Goal: Transaction & Acquisition: Purchase product/service

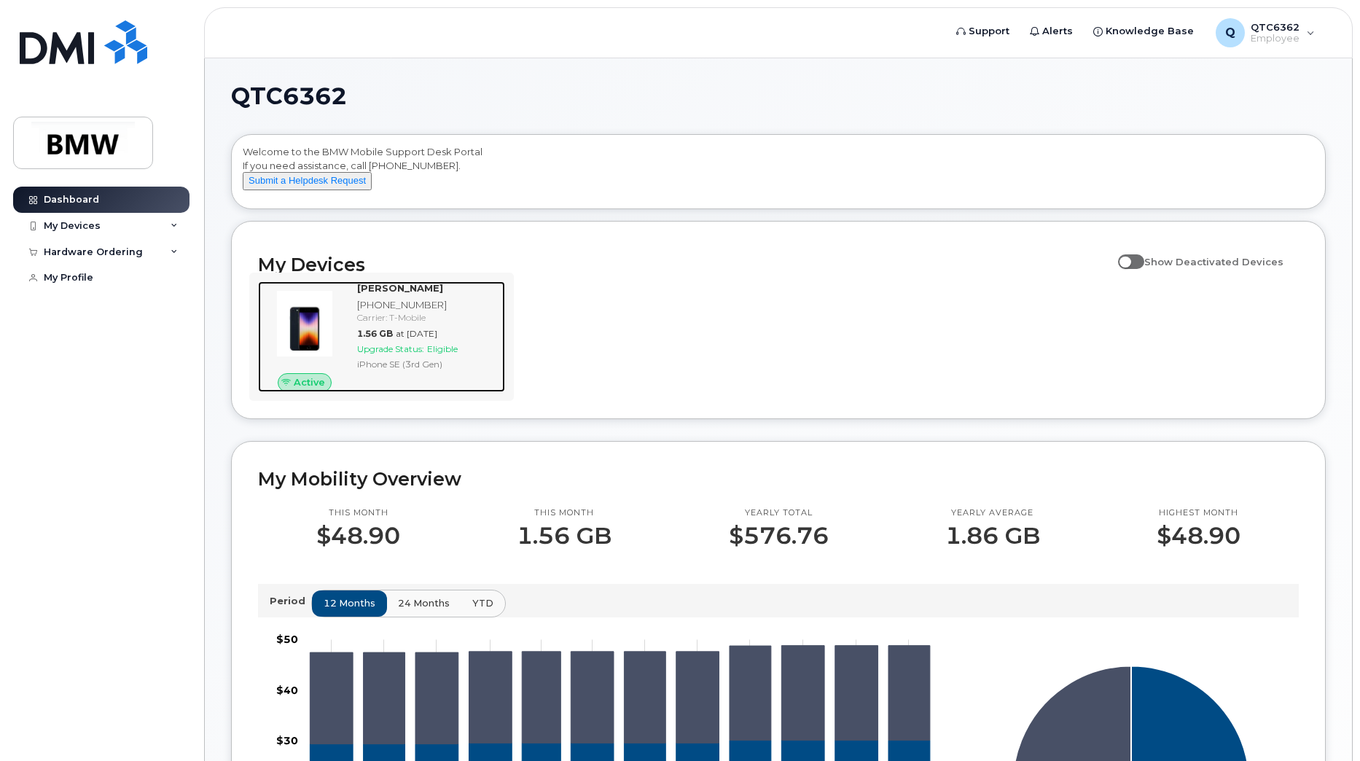
click at [320, 337] on img at bounding box center [305, 324] width 70 height 70
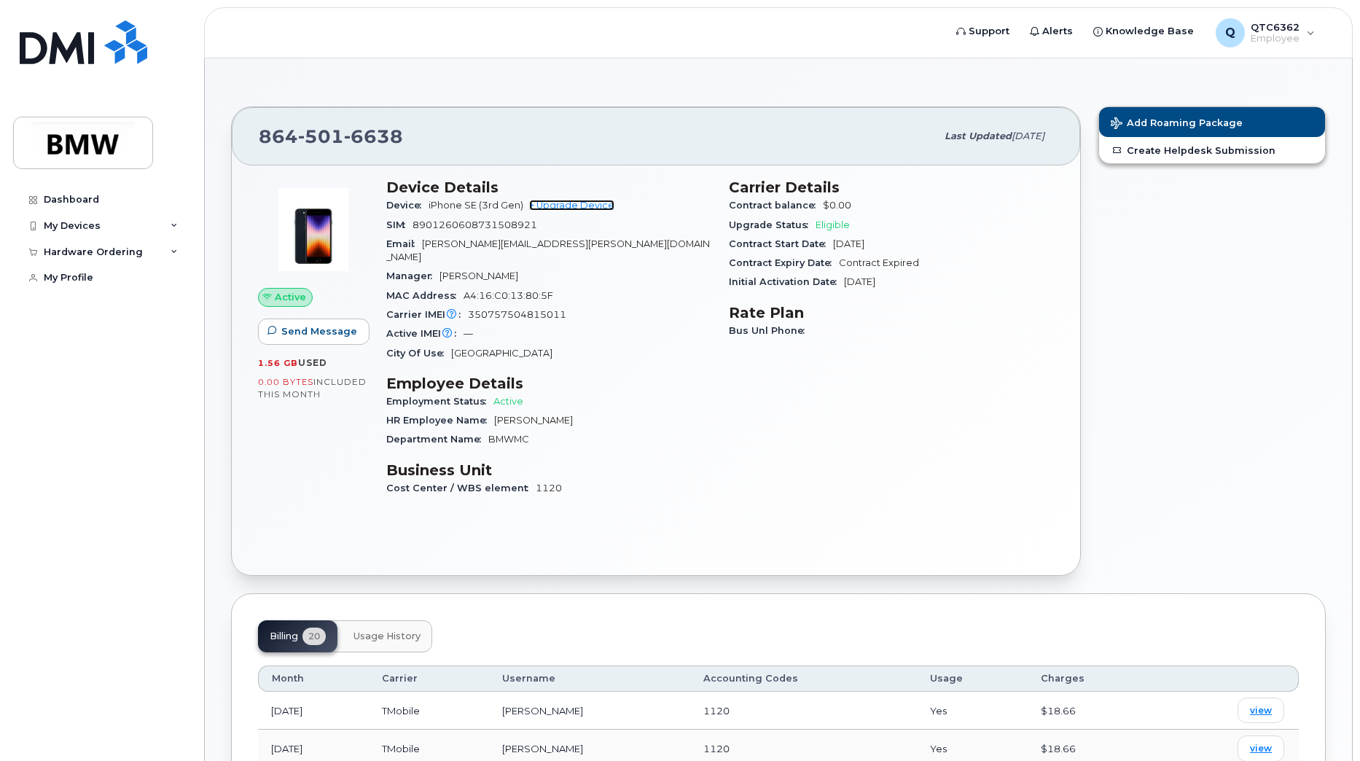
click at [570, 205] on link "+ Upgrade Device" at bounding box center [571, 205] width 85 height 11
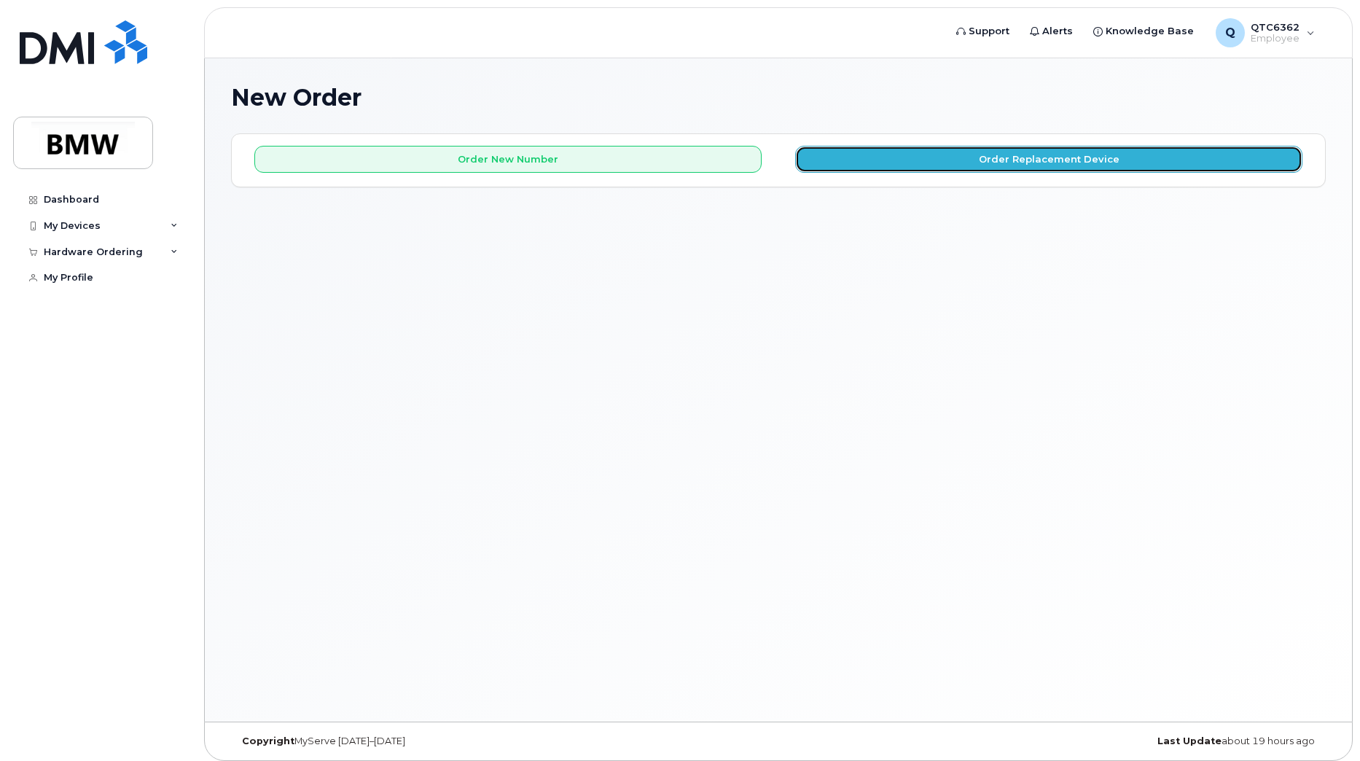
click at [960, 165] on button "Order Replacement Device" at bounding box center [1048, 159] width 507 height 27
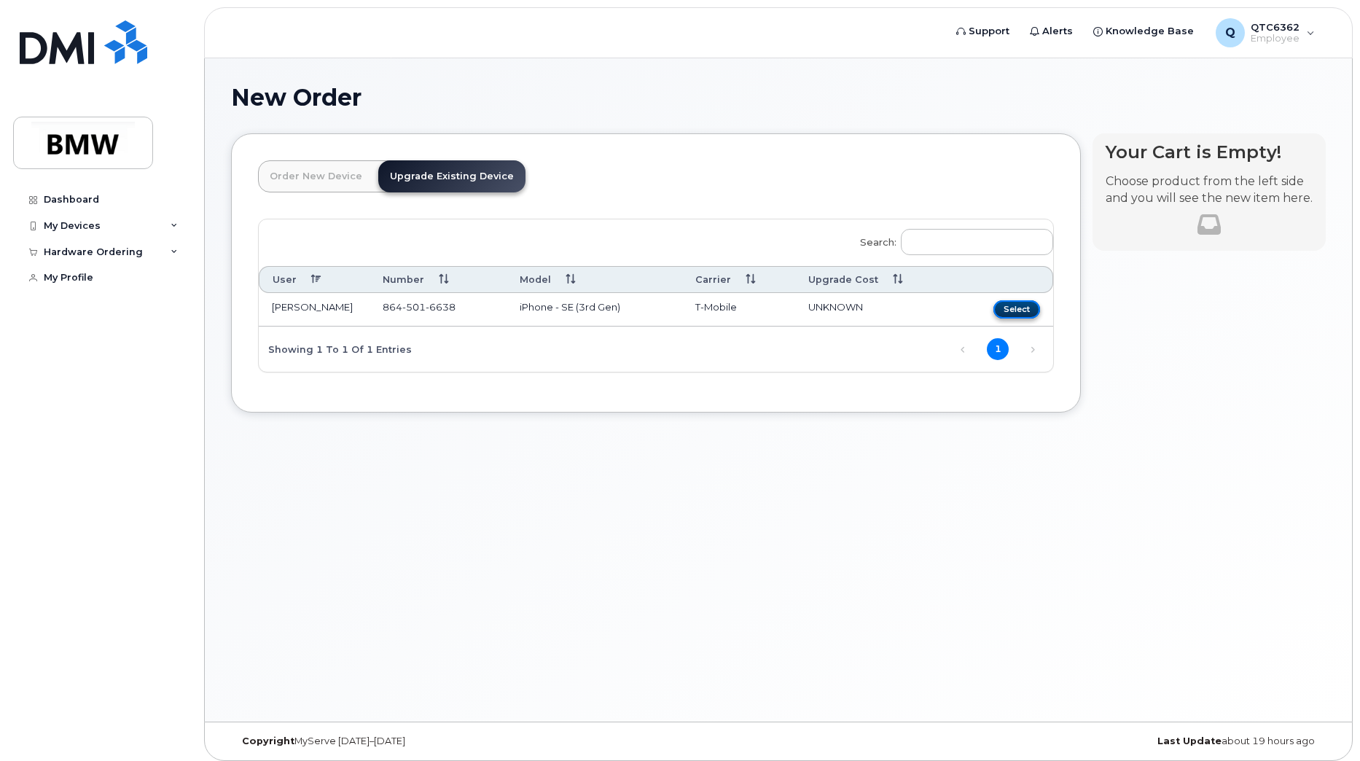
click at [1011, 309] on button "Select" at bounding box center [1016, 309] width 47 height 18
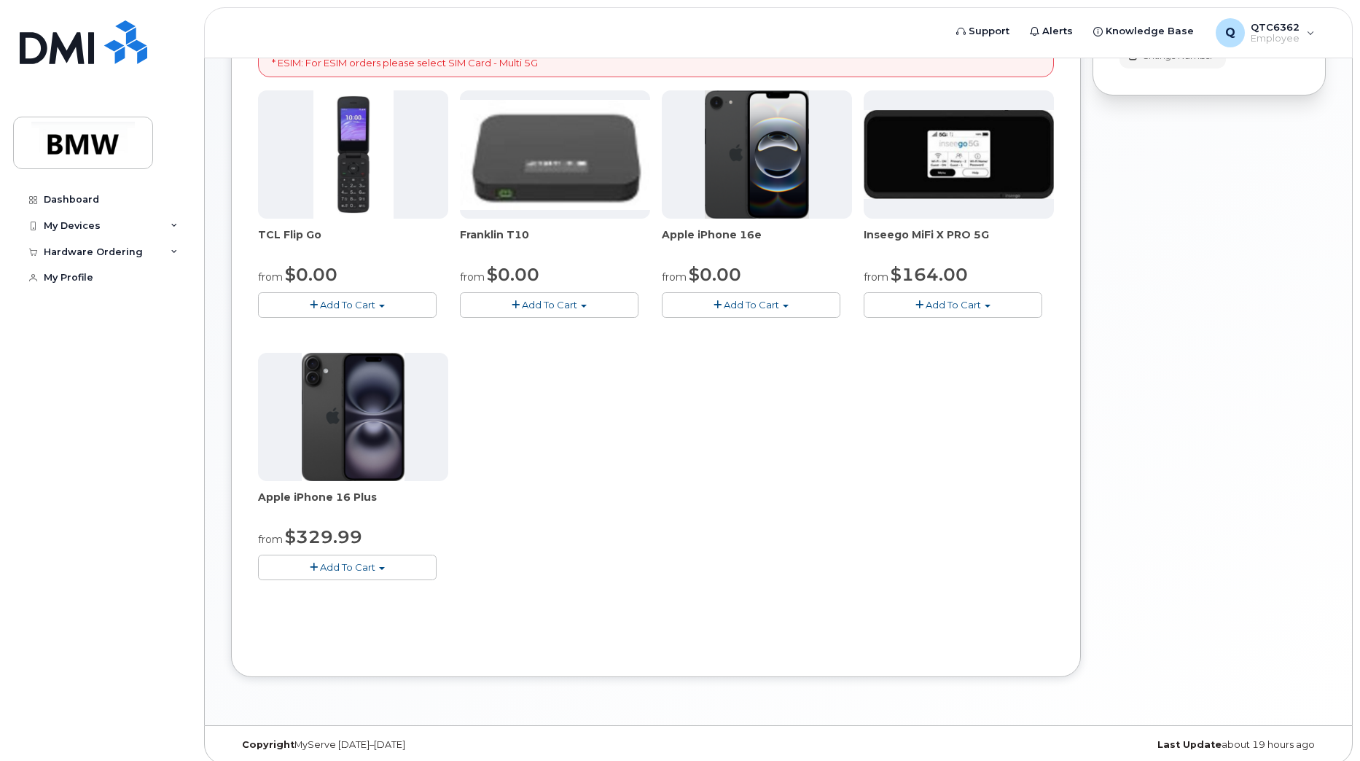
scroll to position [305, 0]
click at [754, 304] on span "Add To Cart" at bounding box center [750, 304] width 55 height 12
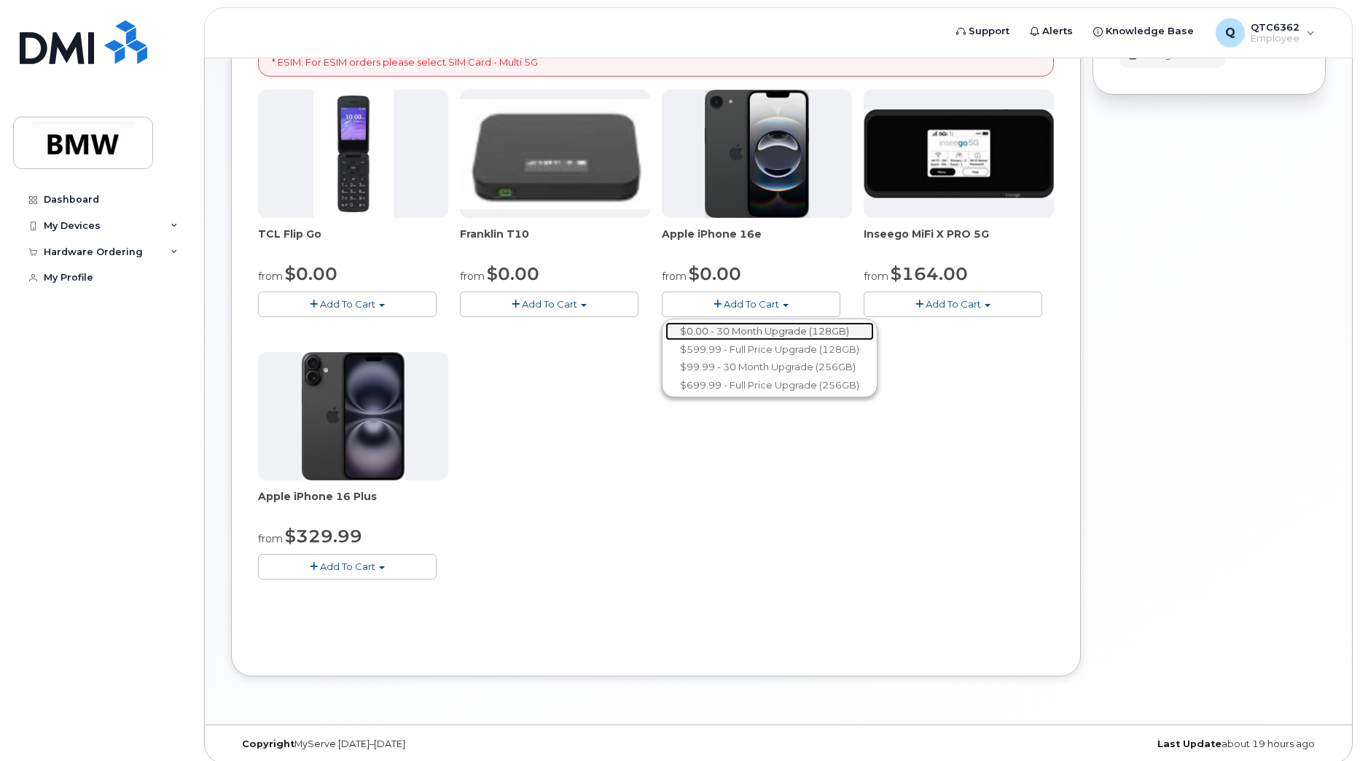
click at [848, 334] on link "$0.00 - 30 Month Upgrade (128GB)" at bounding box center [769, 331] width 208 height 18
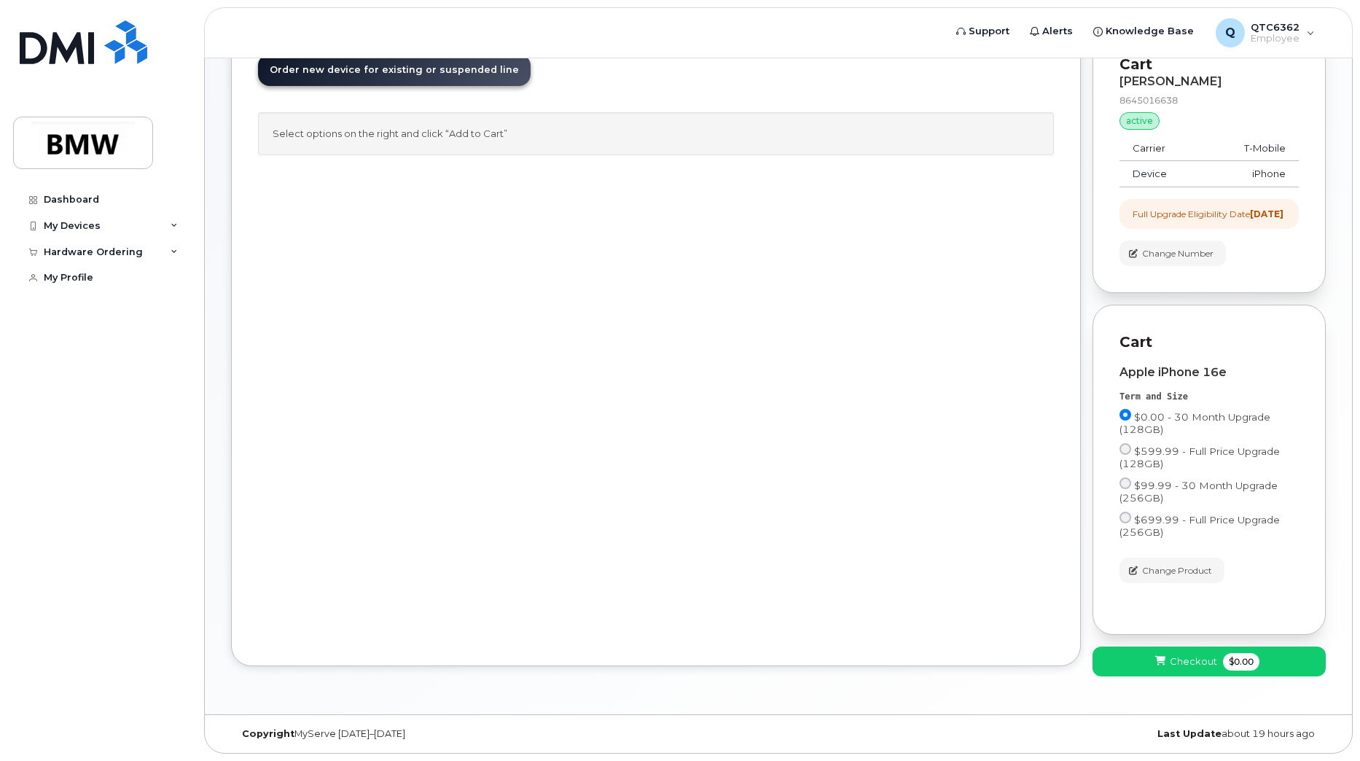
scroll to position [119, 0]
click at [1198, 659] on span "Checkout" at bounding box center [1192, 661] width 47 height 14
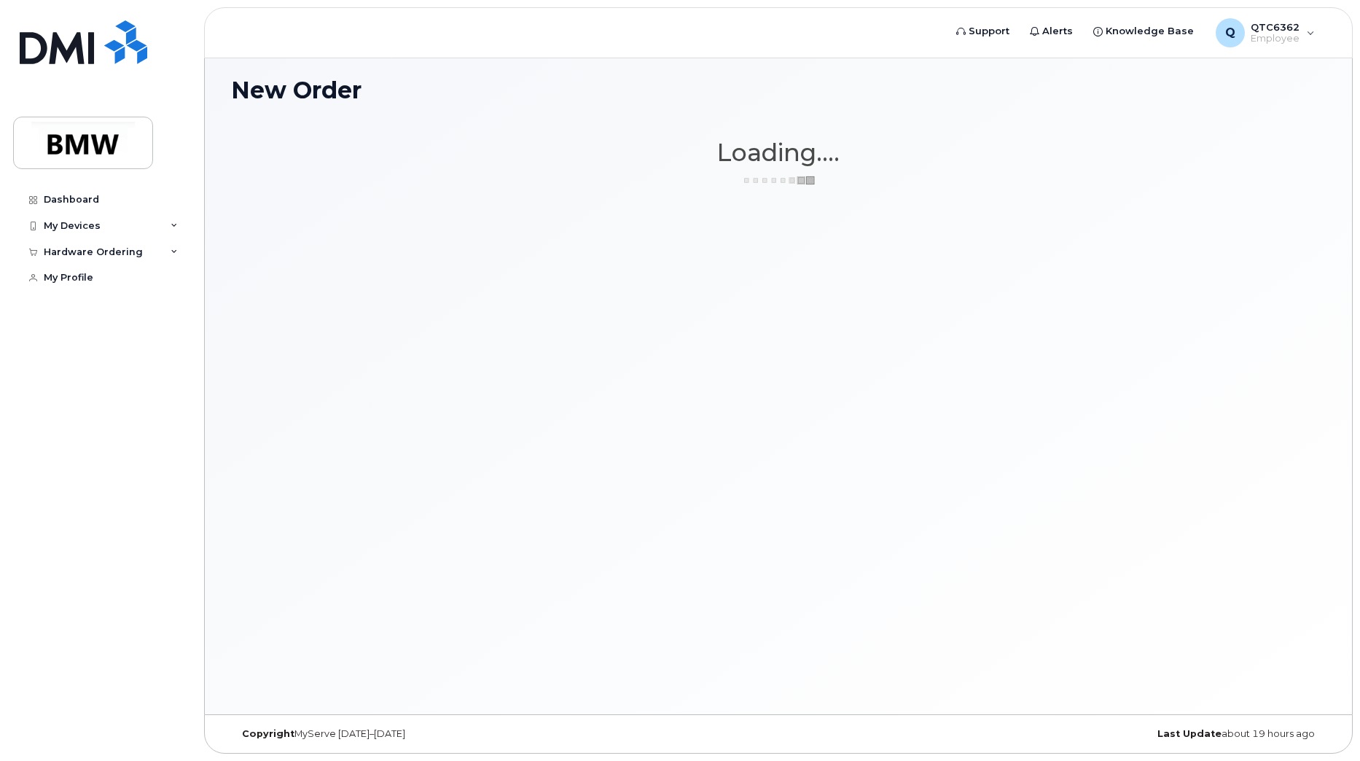
scroll to position [7, 0]
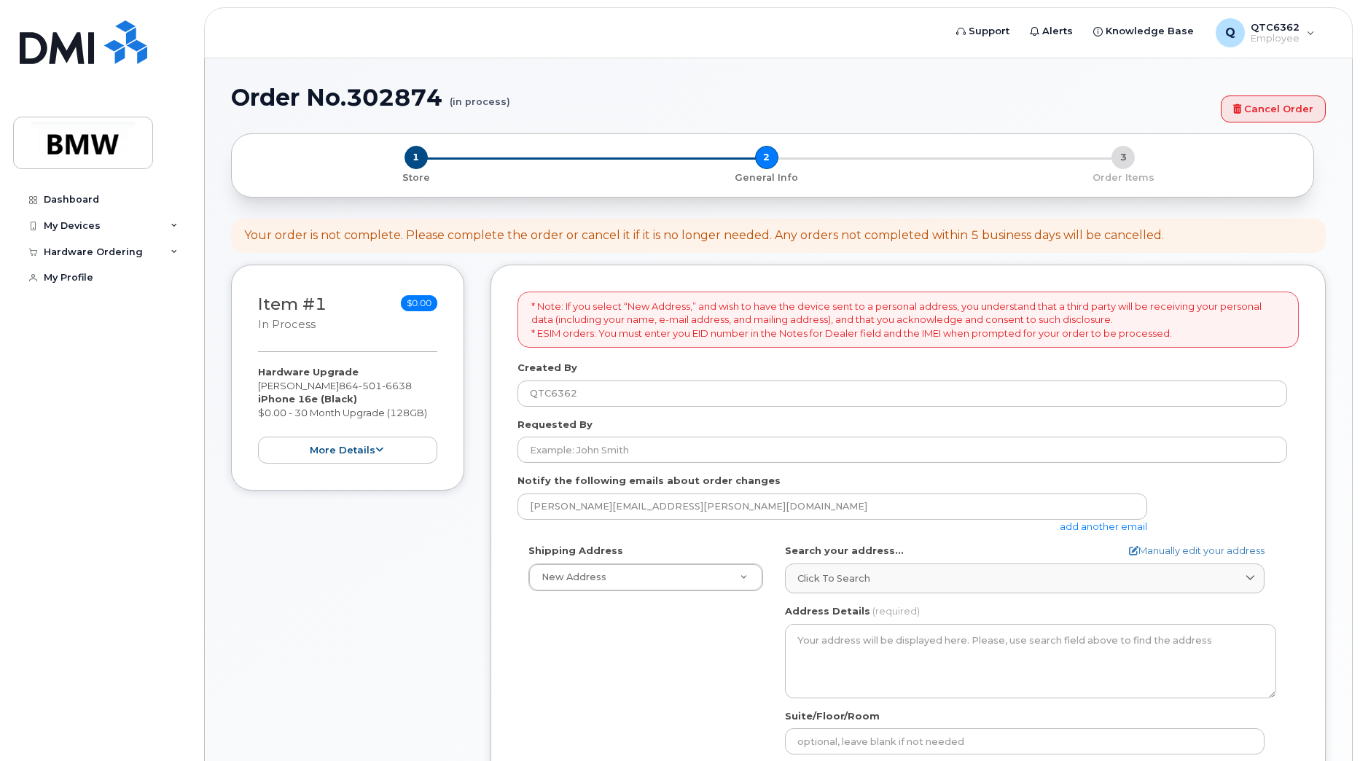
select select
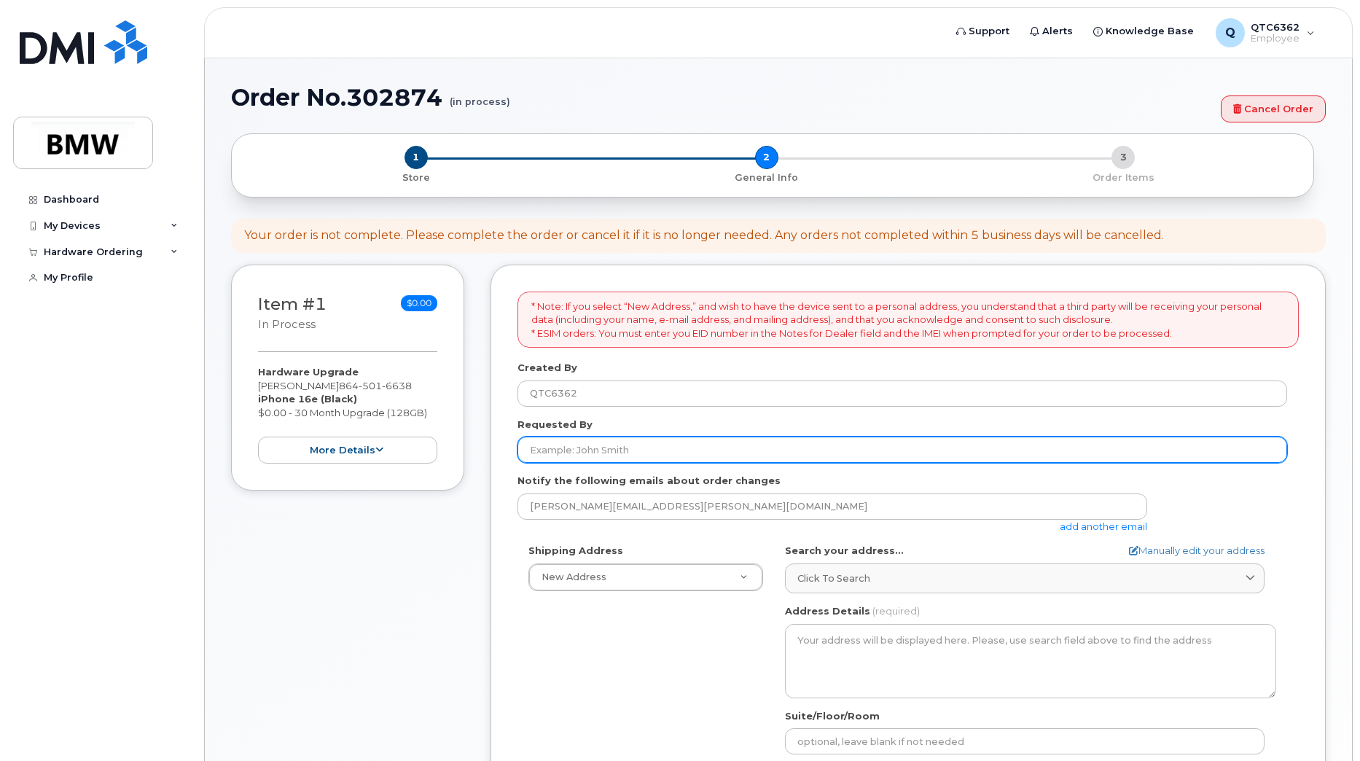
click at [603, 453] on input "Requested By" at bounding box center [901, 449] width 769 height 26
click at [587, 458] on input "Requested By" at bounding box center [901, 449] width 769 height 26
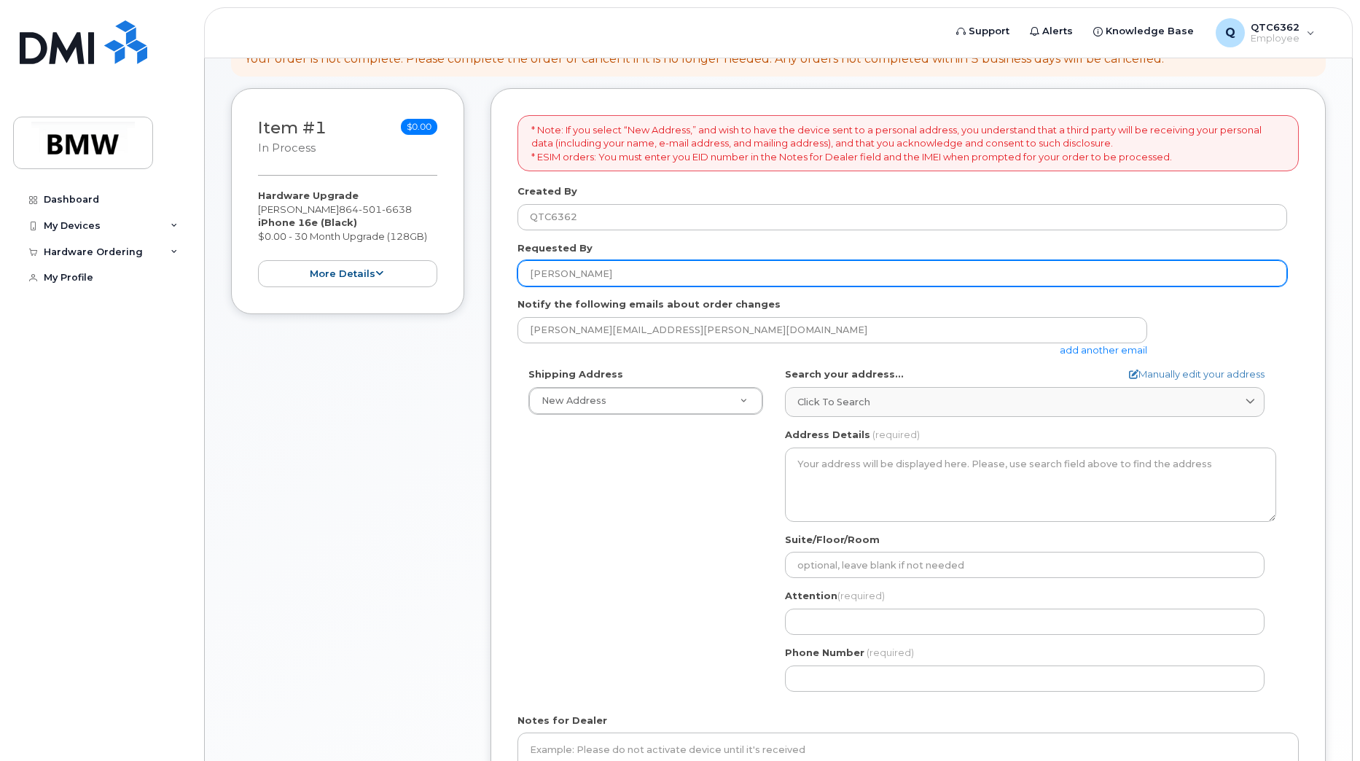
scroll to position [177, 0]
type input "[PERSON_NAME]"
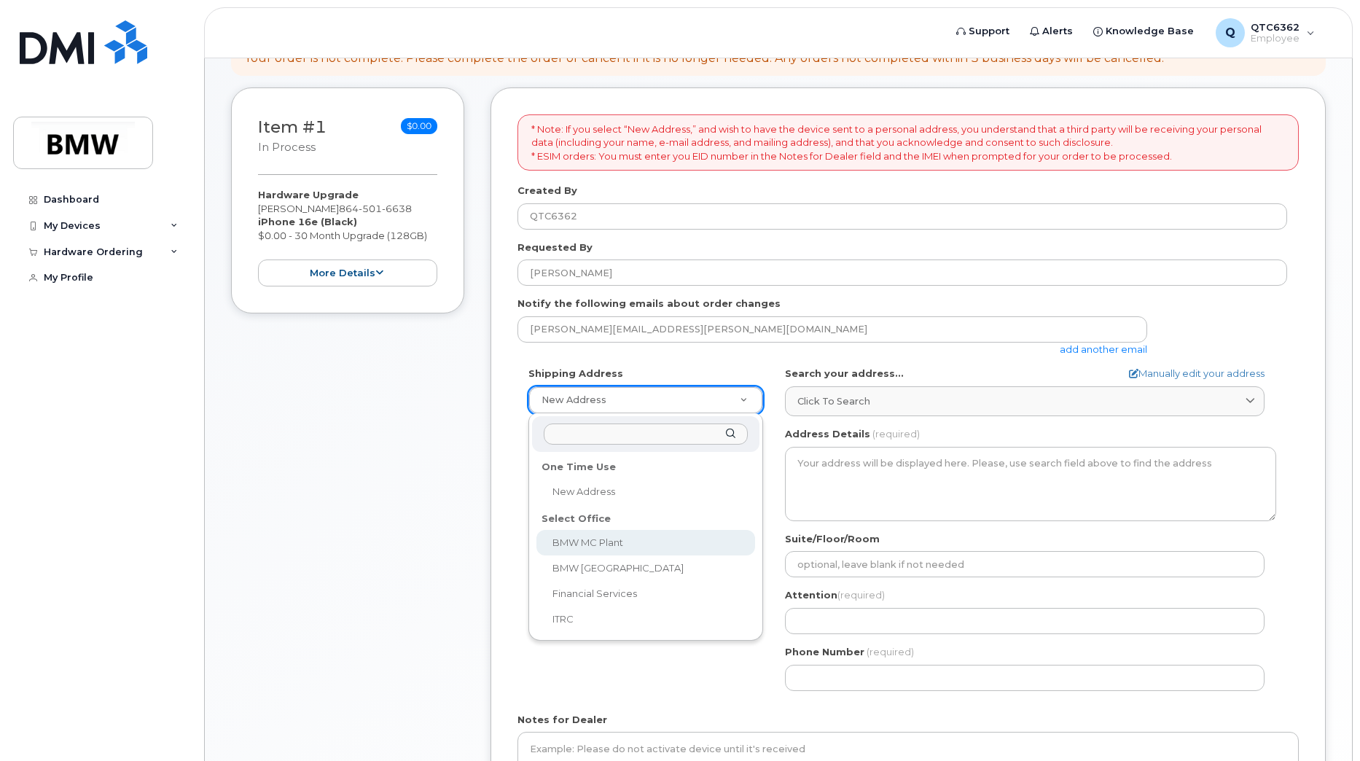
select select
type textarea "1400 Highway 101 S GREER SC 29651-6731 UNITED STATES Greer South Carolina 29651…"
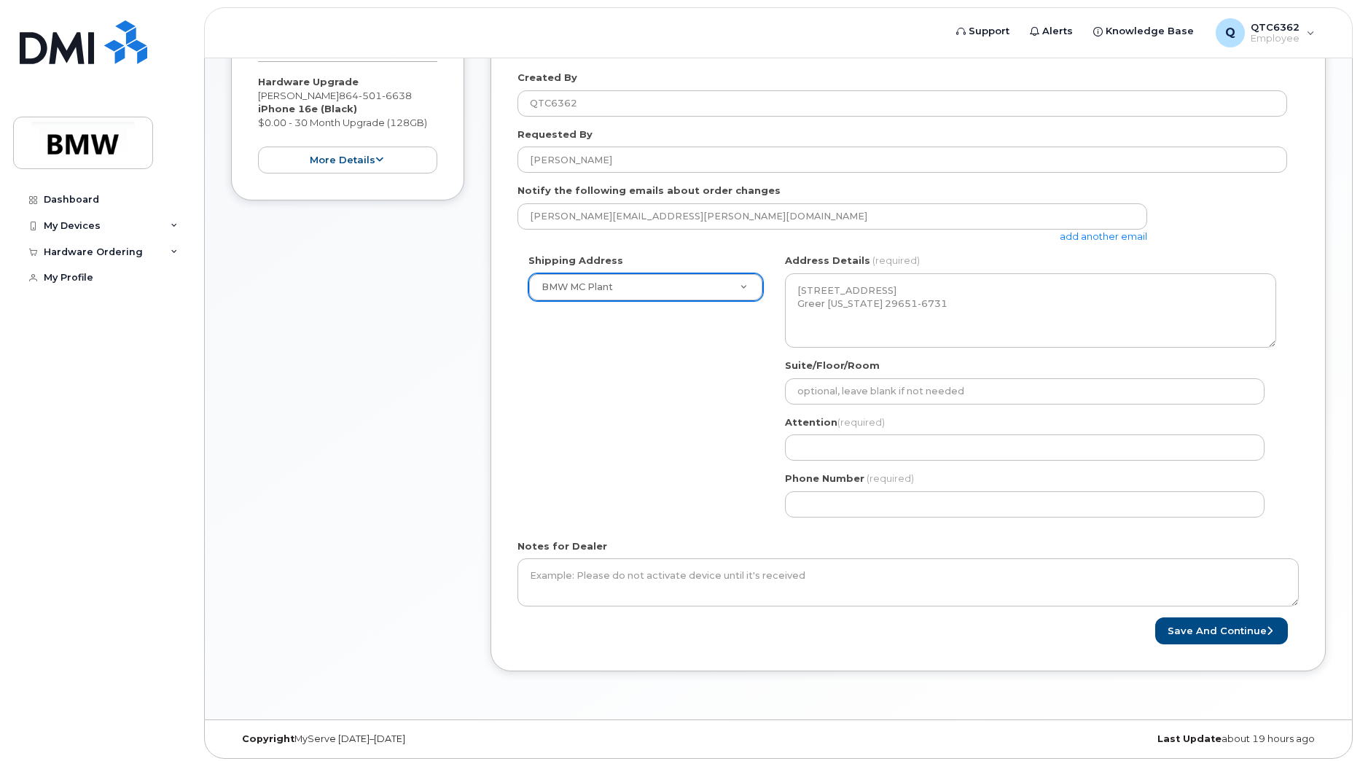
scroll to position [291, 0]
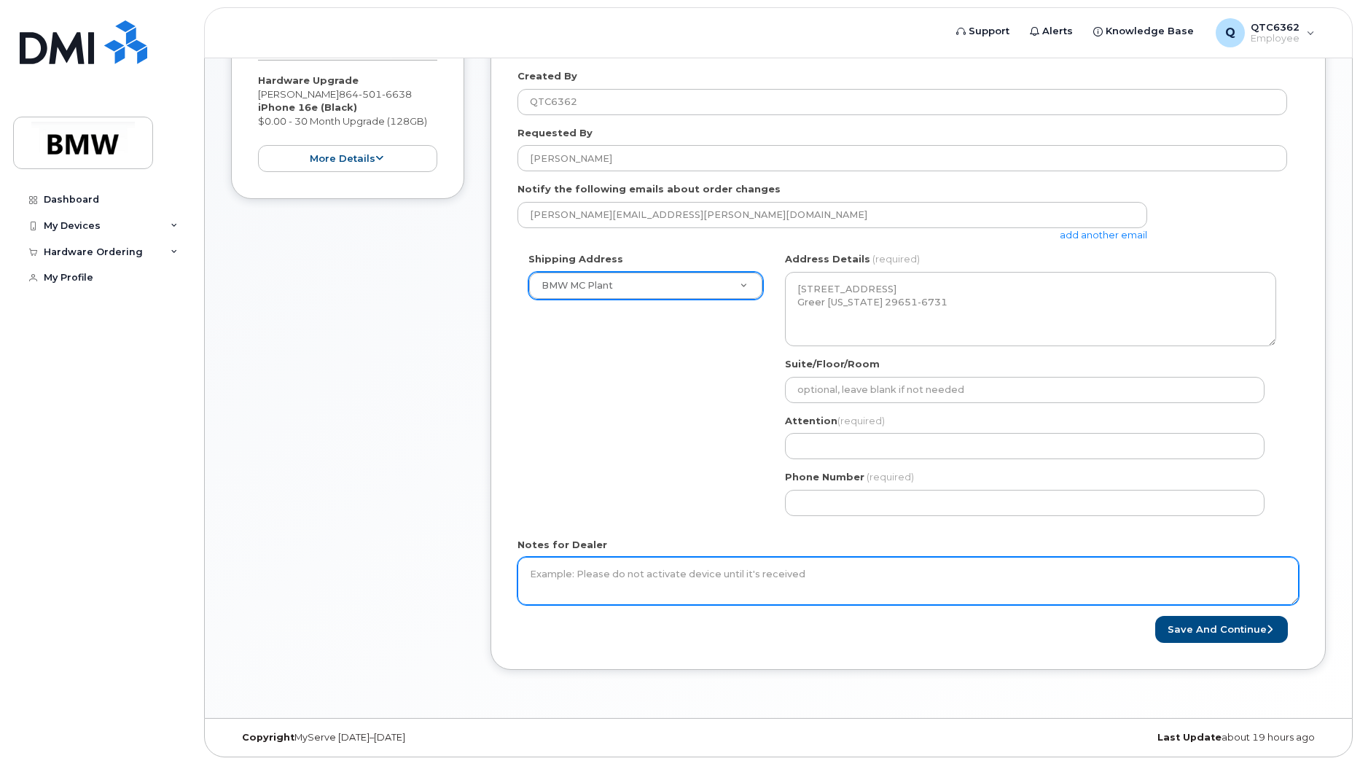
click at [737, 591] on textarea "Notes for Dealer" at bounding box center [907, 581] width 781 height 48
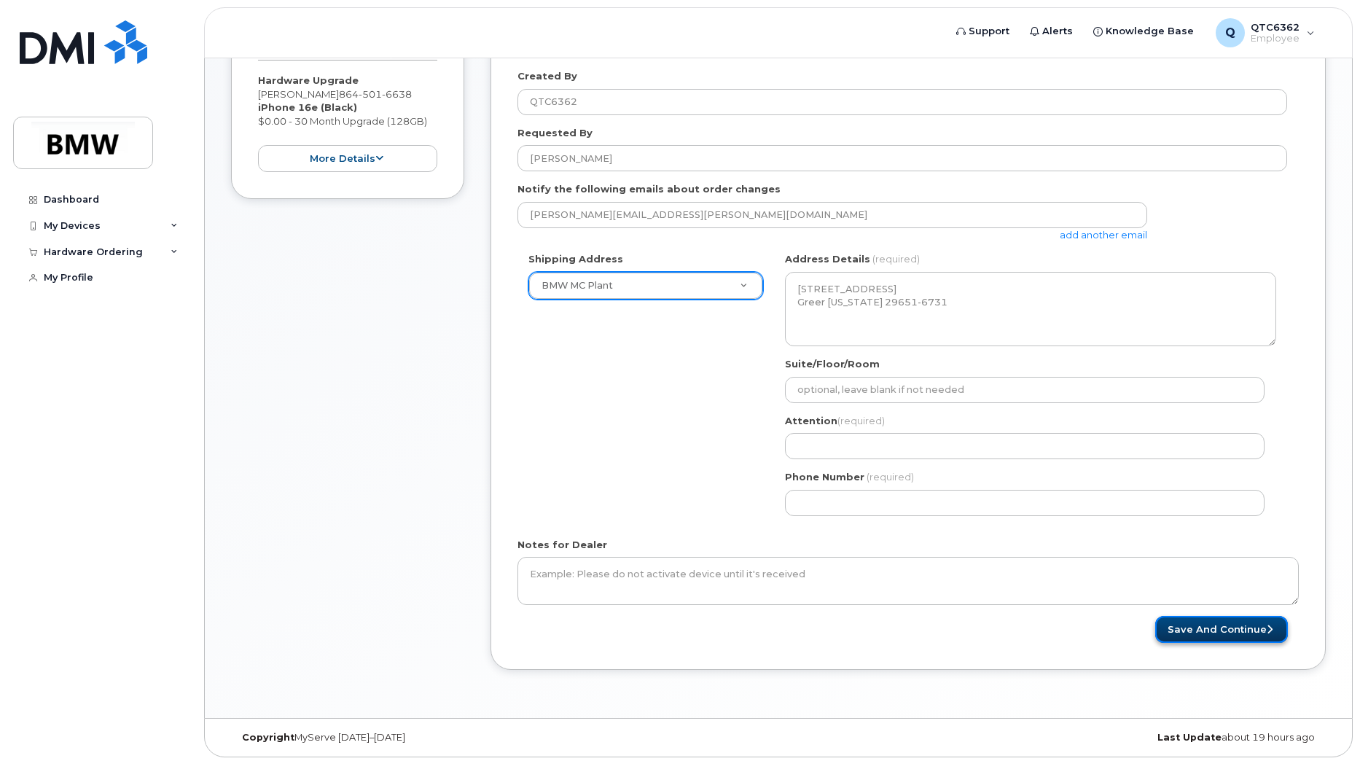
click at [1221, 629] on button "Save and Continue" at bounding box center [1221, 629] width 133 height 27
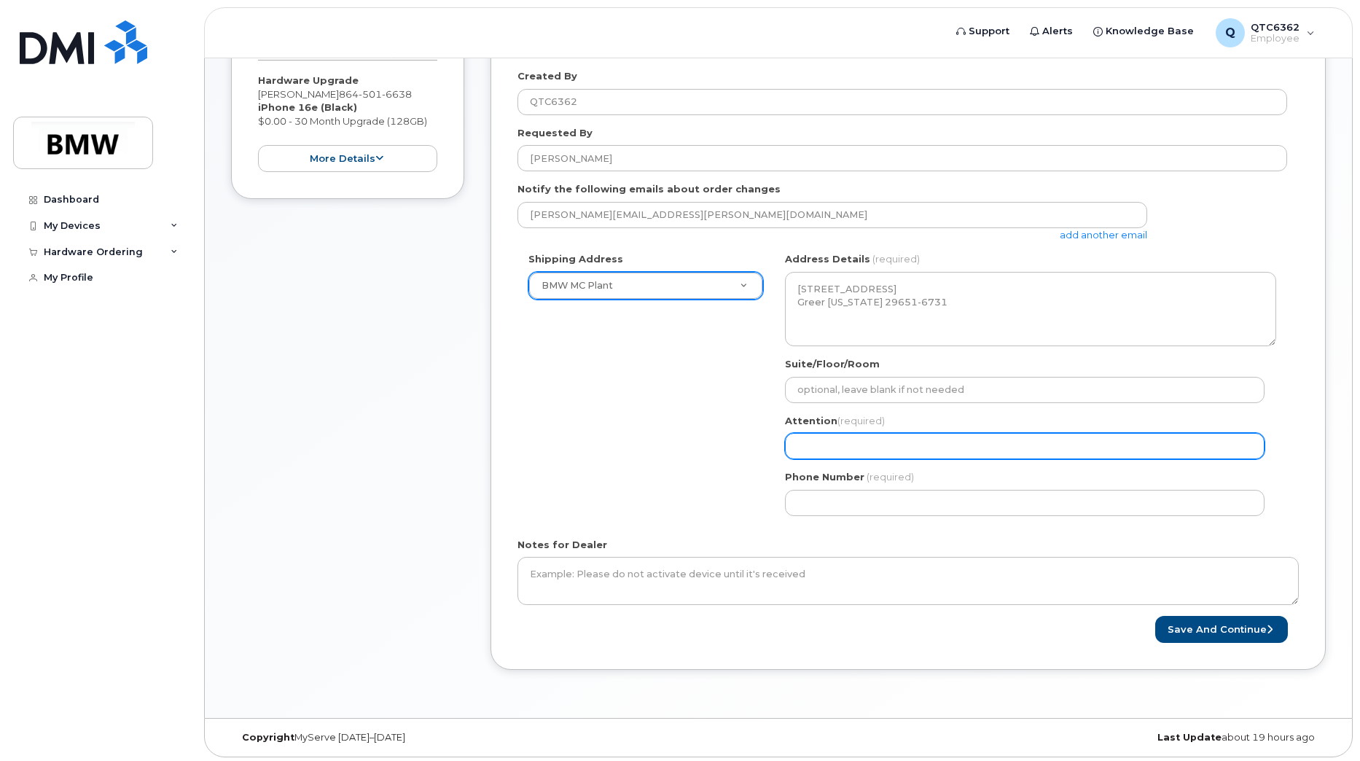
click at [991, 449] on input "Attention (required)" at bounding box center [1024, 446] width 479 height 26
select select
type input "K"
select select
type input "Ky"
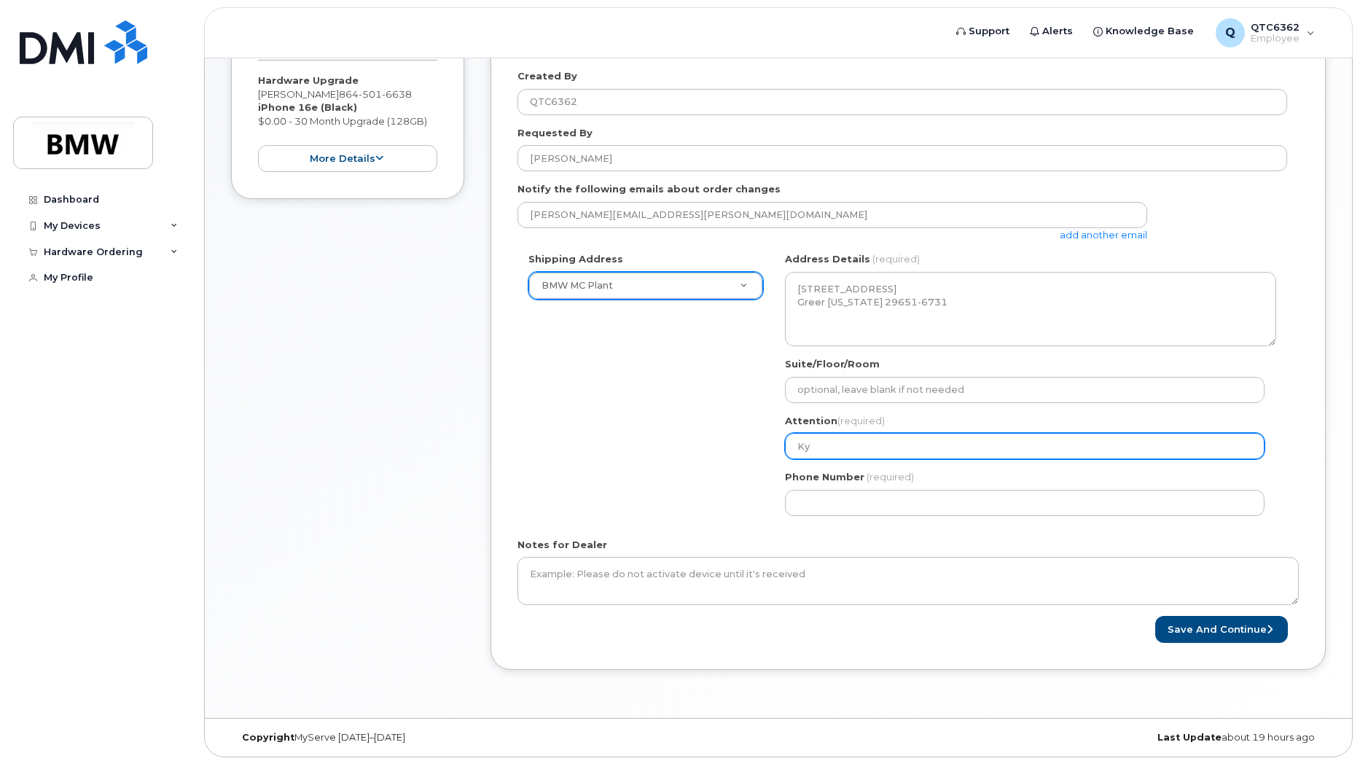
select select
type input "Kyl"
select select
type input "Kyle"
select select
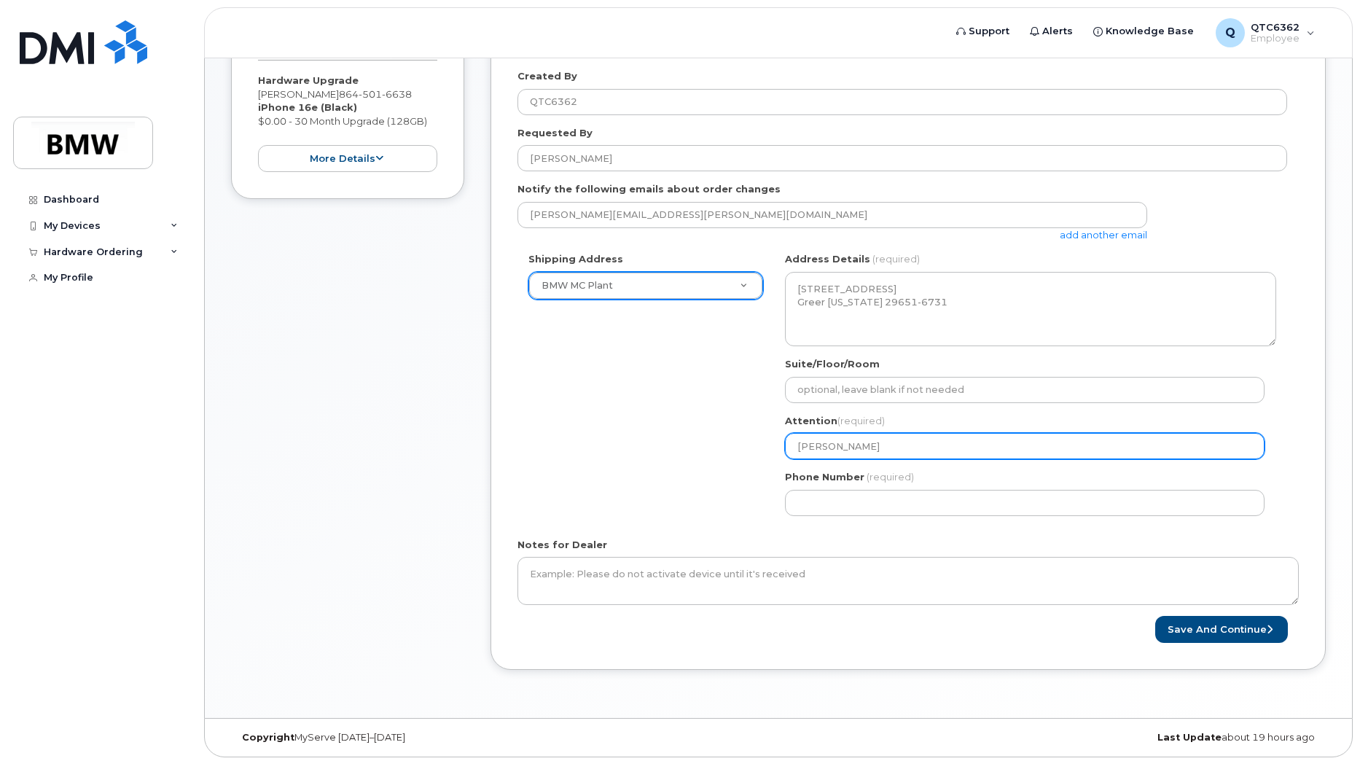
type input "Kyle Me"
select select
type input "Kyle Mead"
select select
type input "[PERSON_NAME]"
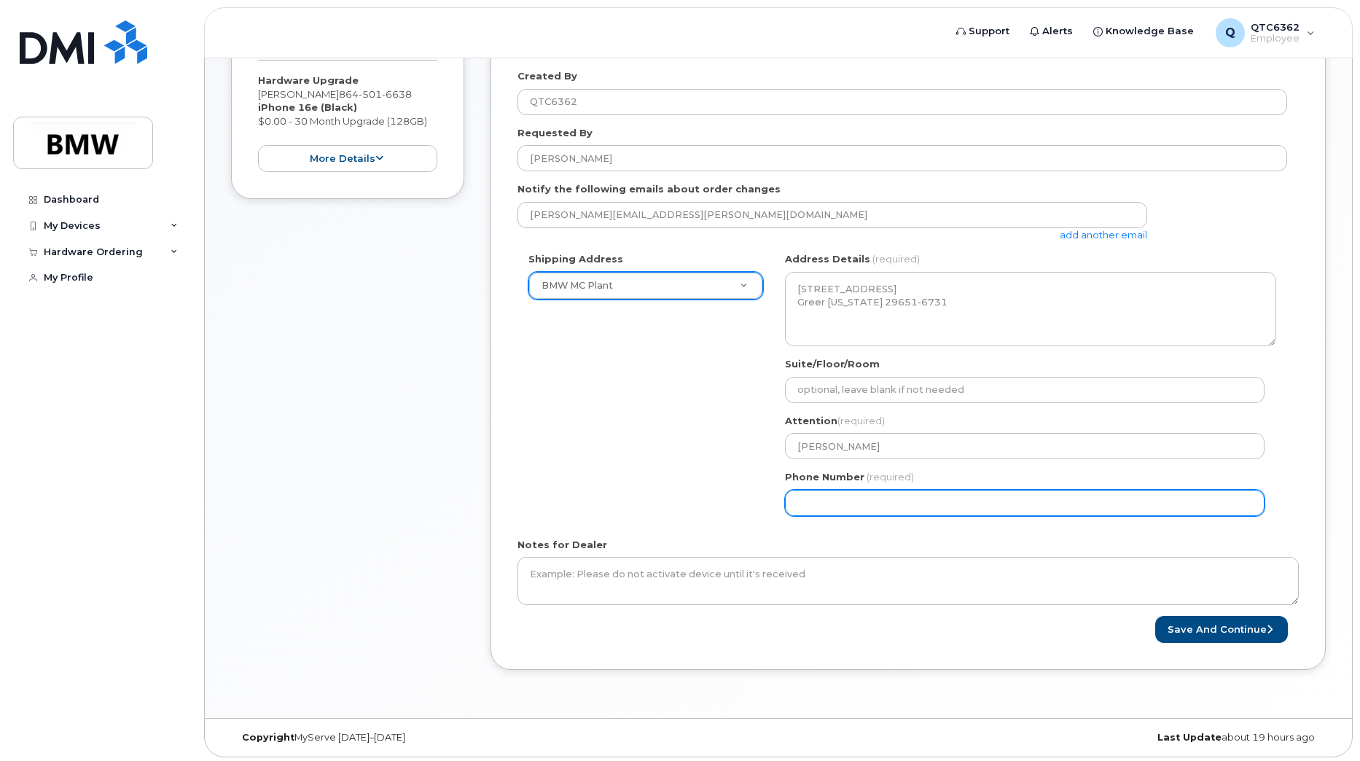
click at [970, 495] on input "Phone Number" at bounding box center [1024, 503] width 479 height 26
select select
type input "5135687907"
select select
type input "5135687907"
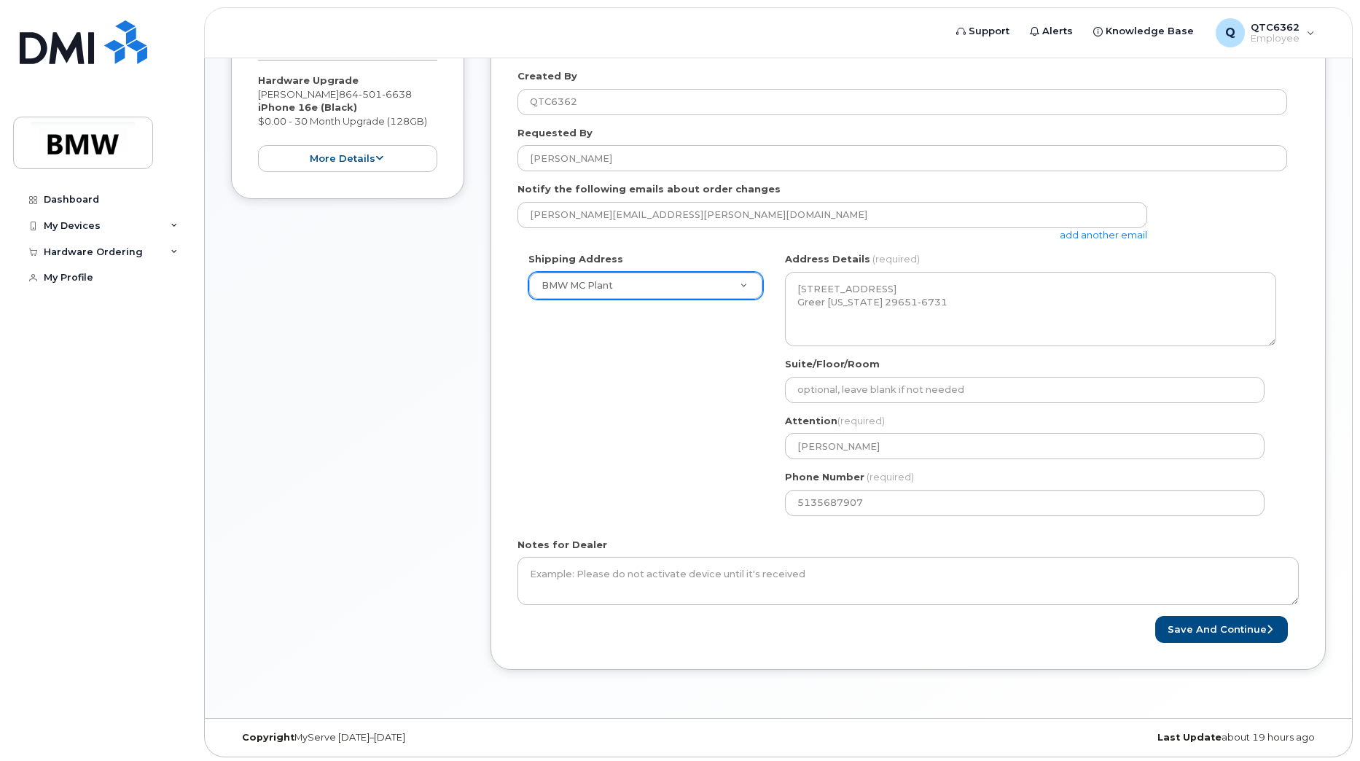
click at [604, 434] on div "Shipping Address BMW MC Plant New Address BMW MC Plant BMW North America Financ…" at bounding box center [901, 389] width 769 height 274
click at [1220, 629] on button "Save and Continue" at bounding box center [1221, 629] width 133 height 27
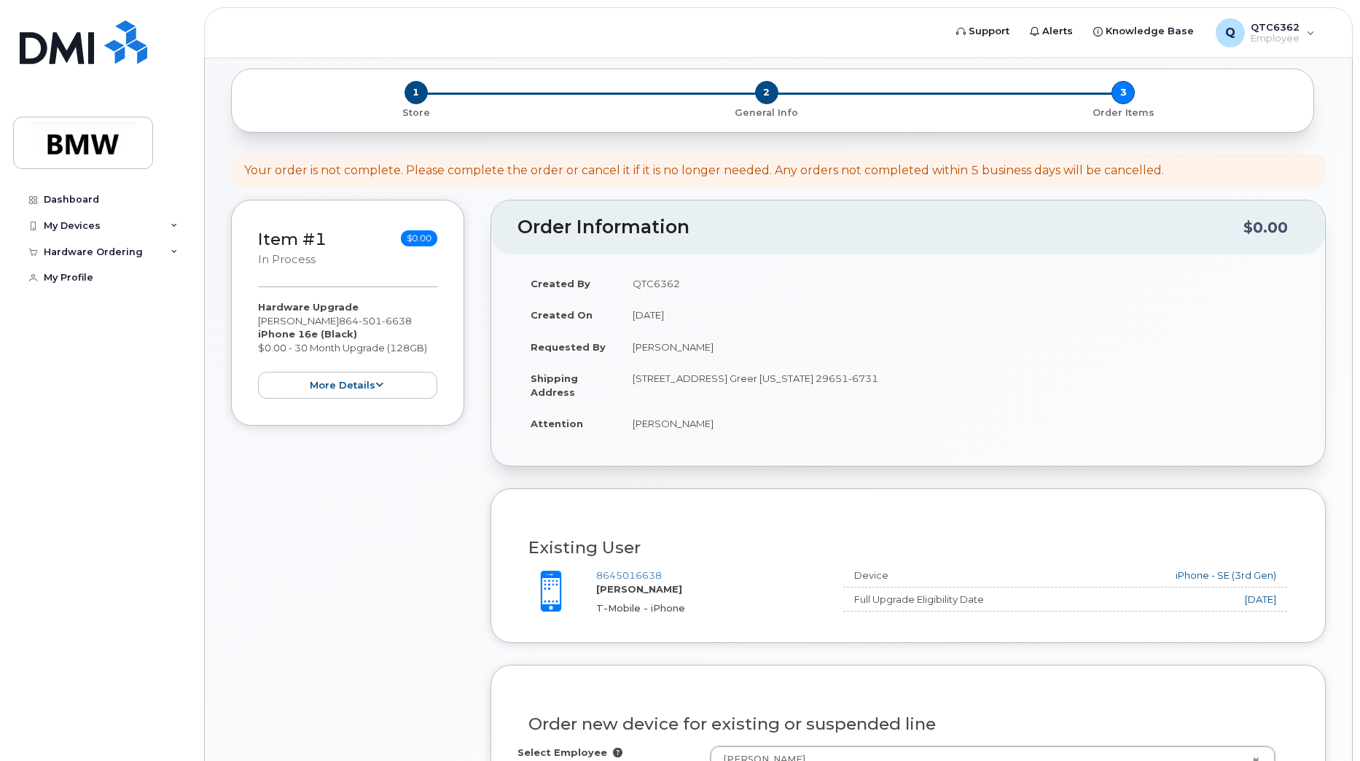
scroll to position [63, 0]
click at [391, 377] on button "more details" at bounding box center [347, 387] width 179 height 27
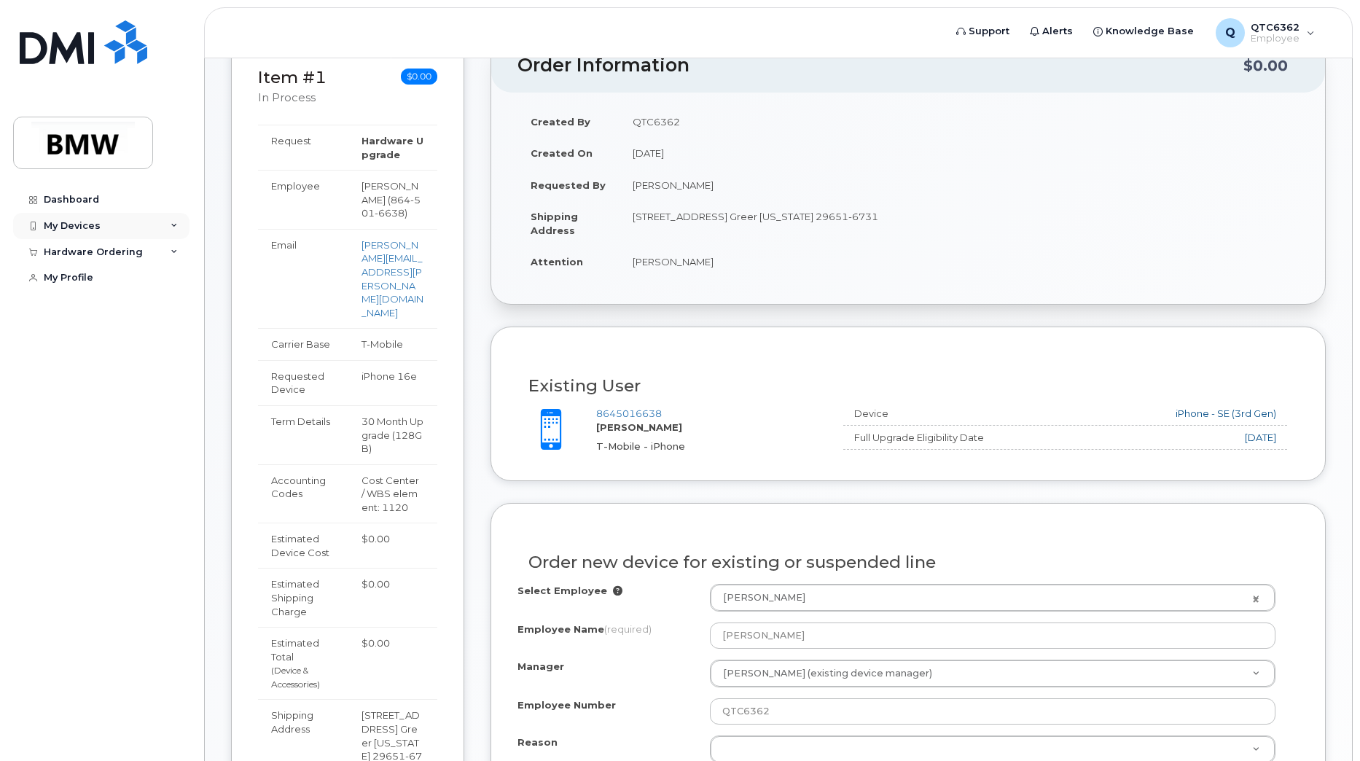
scroll to position [214, 0]
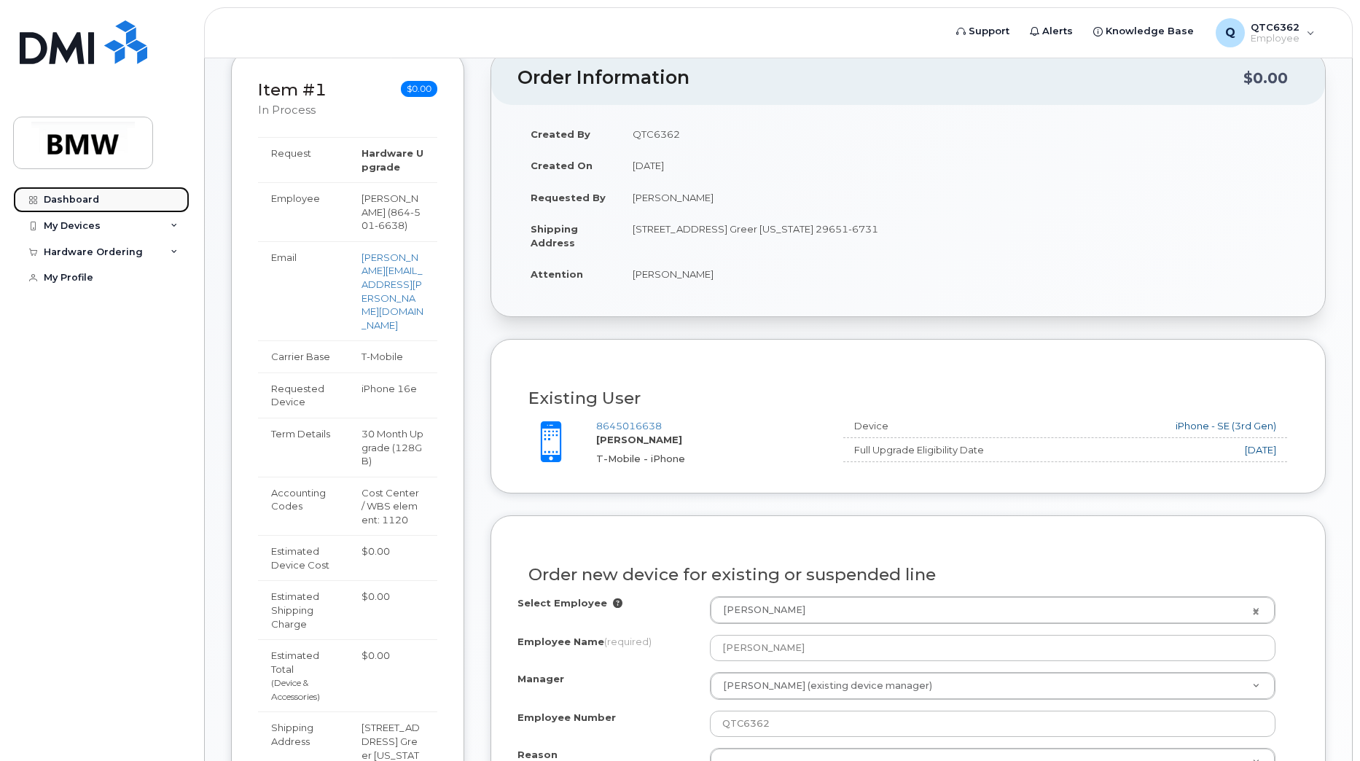
click at [122, 193] on link "Dashboard" at bounding box center [101, 200] width 176 height 26
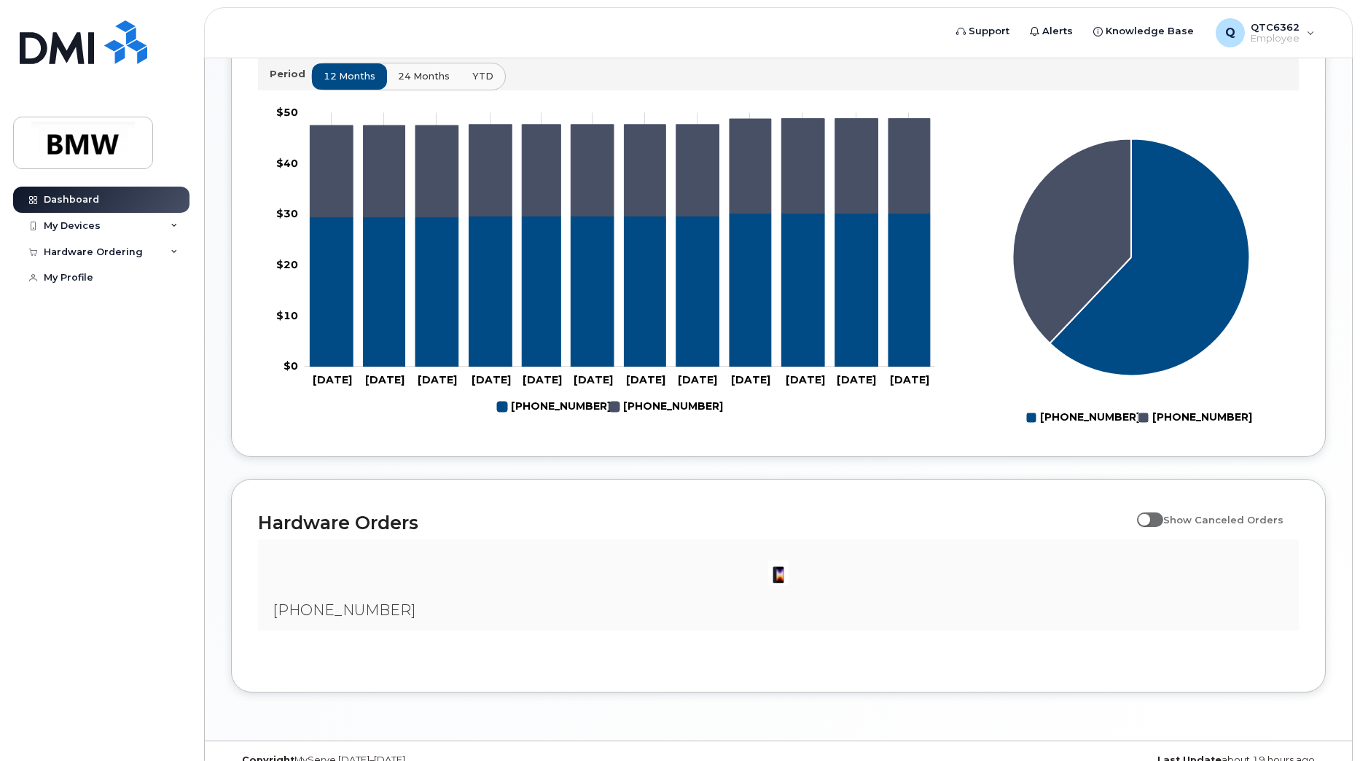
scroll to position [566, 0]
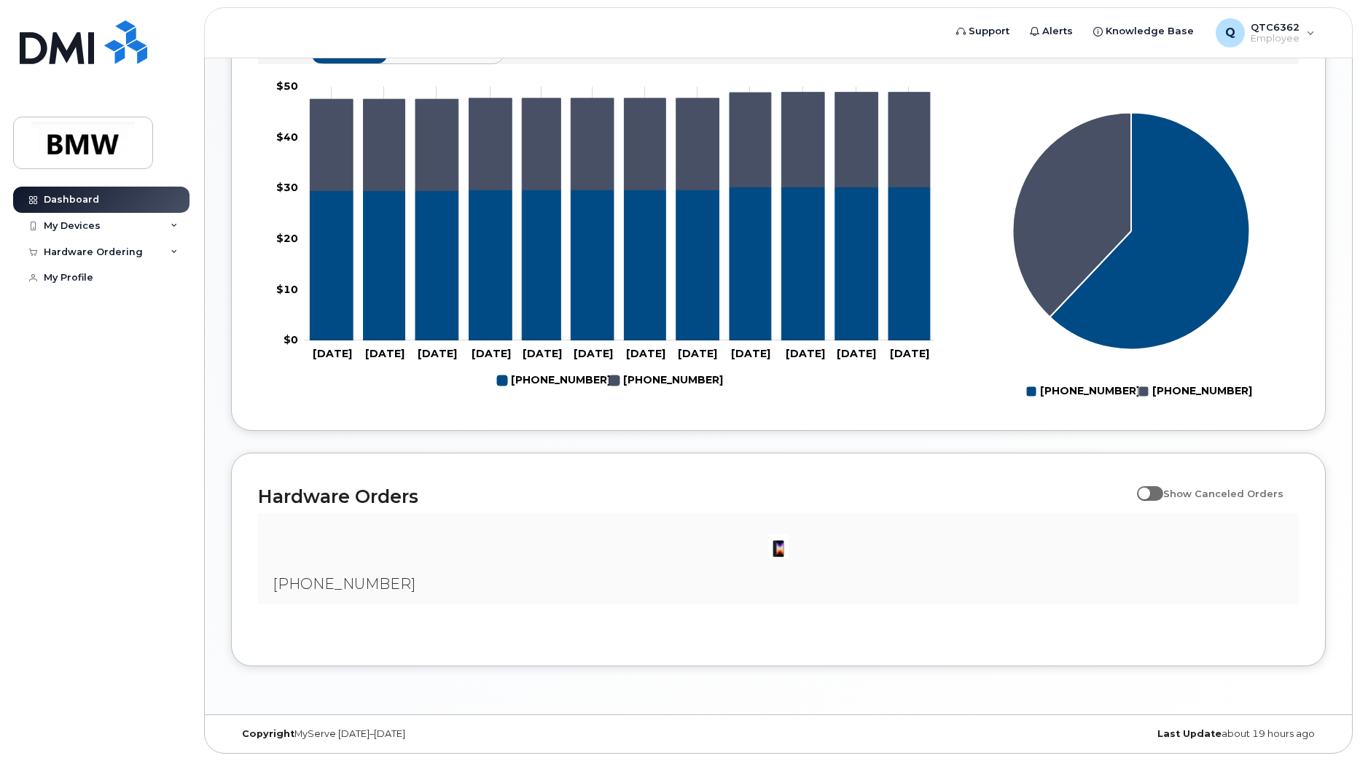
click at [299, 698] on div "QTC6362 Welcome to the BMW Mobile Support Desk Portal If you need assistance, c…" at bounding box center [778, 109] width 1147 height 1209
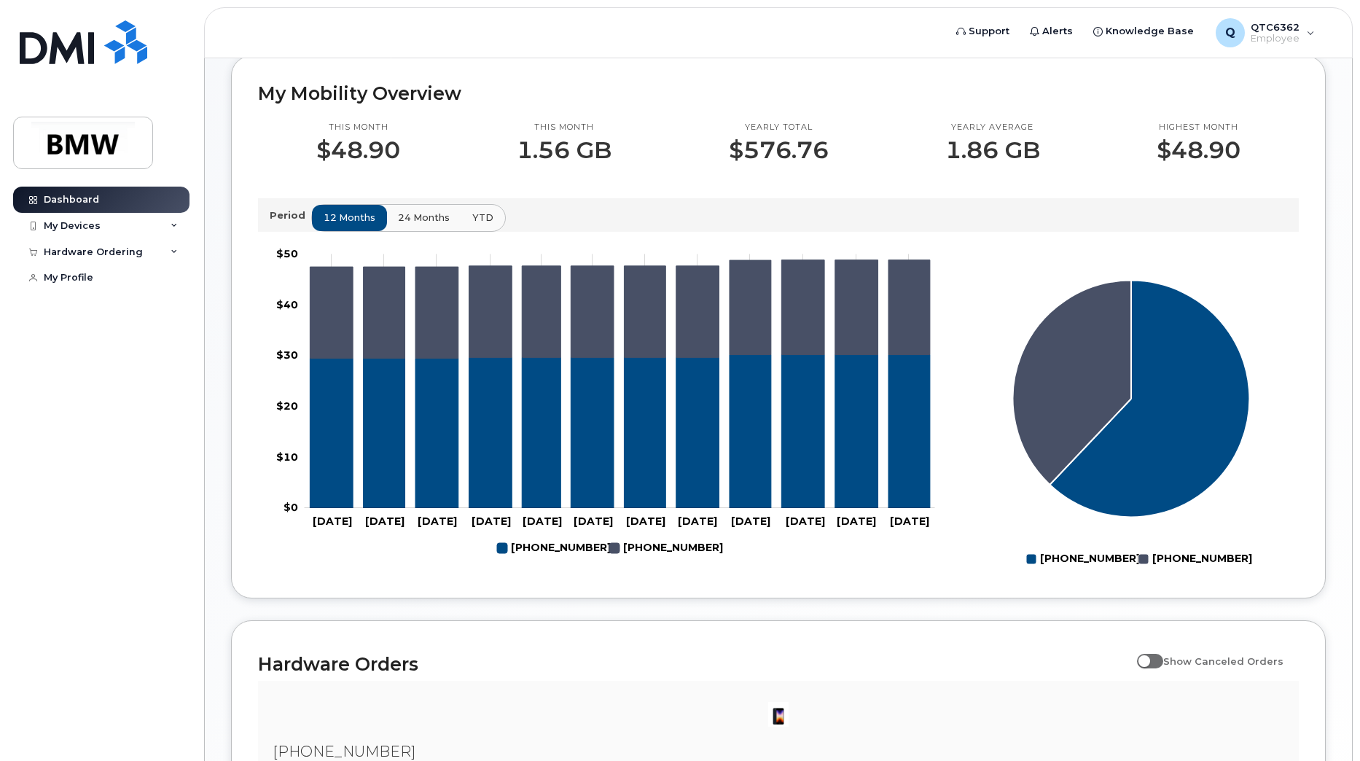
scroll to position [386, 0]
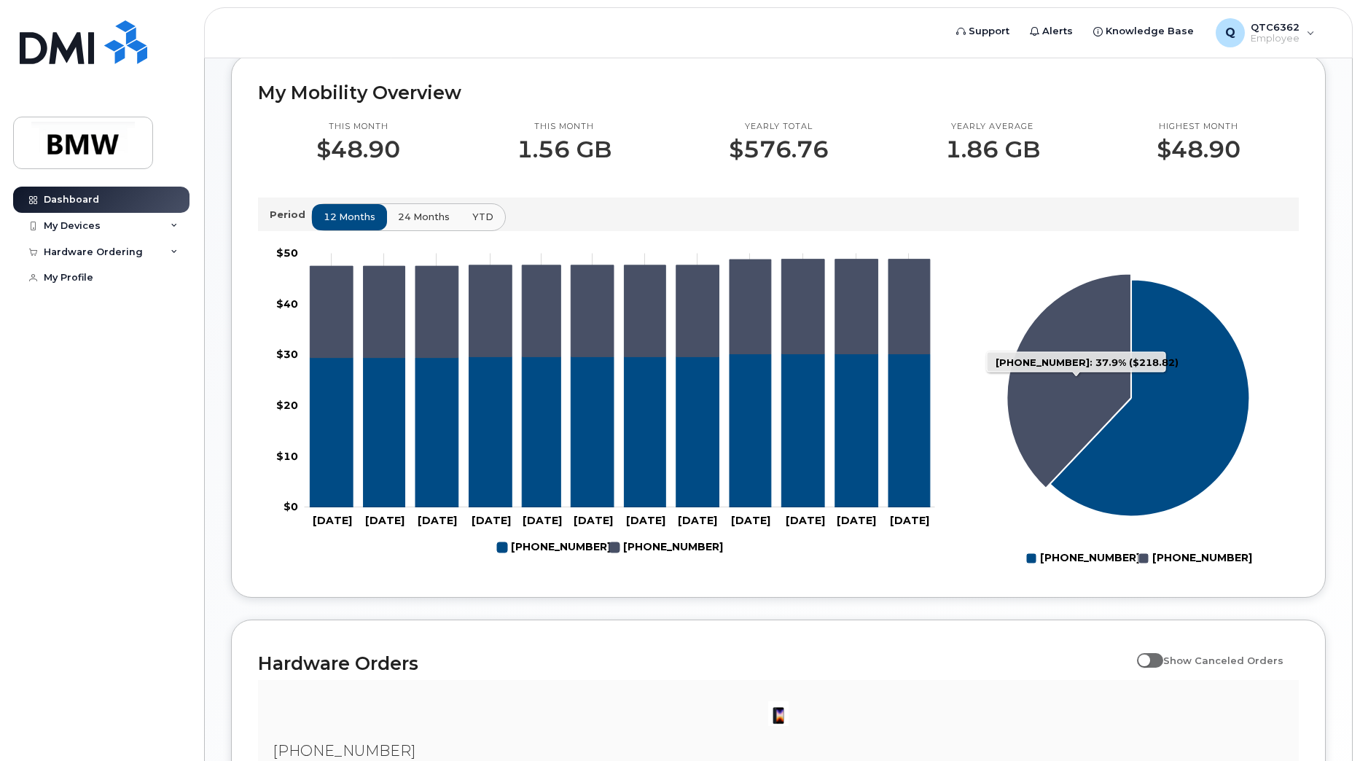
click at [1084, 416] on icon "864-501-6638: 37.9%" at bounding box center [1068, 380] width 125 height 214
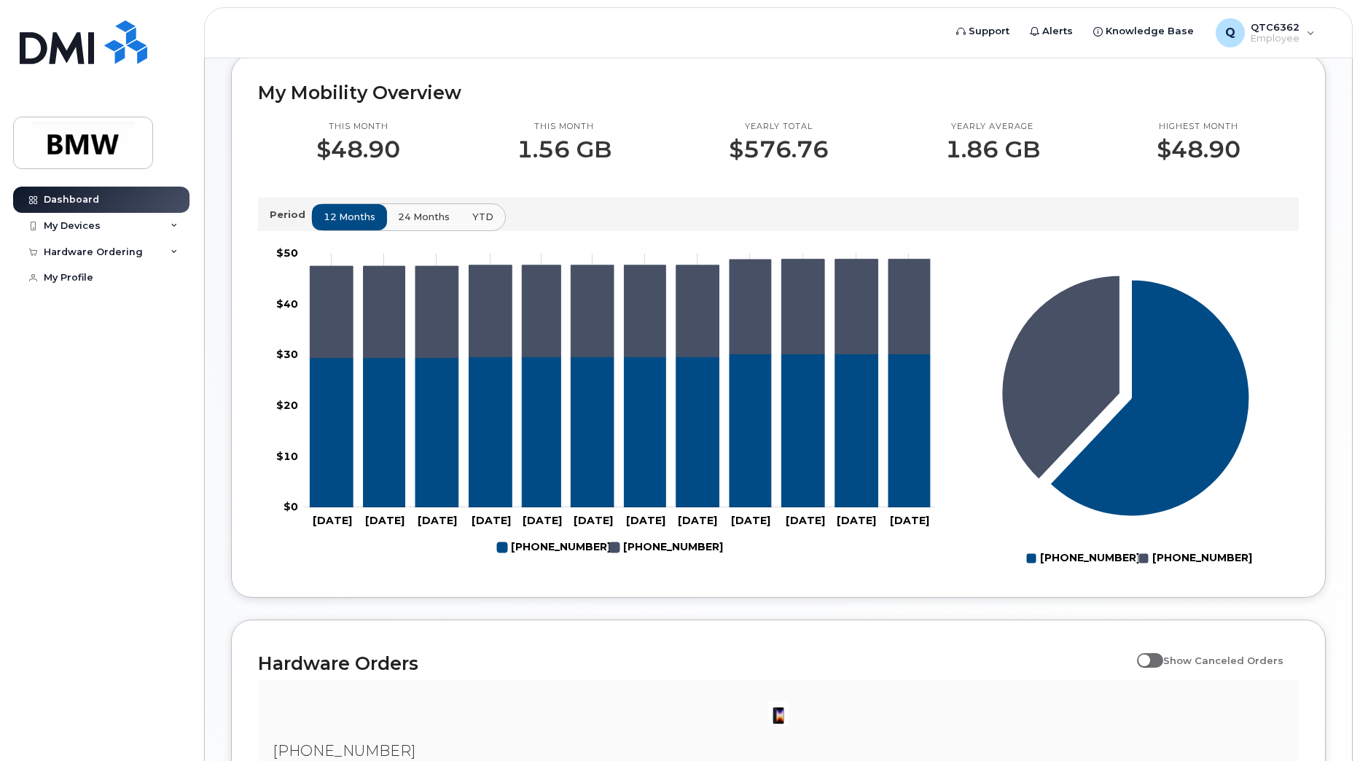
click at [1326, 367] on div "QTC6362 Welcome to the BMW Mobile Support Desk Portal If you need assistance, c…" at bounding box center [778, 276] width 1147 height 1209
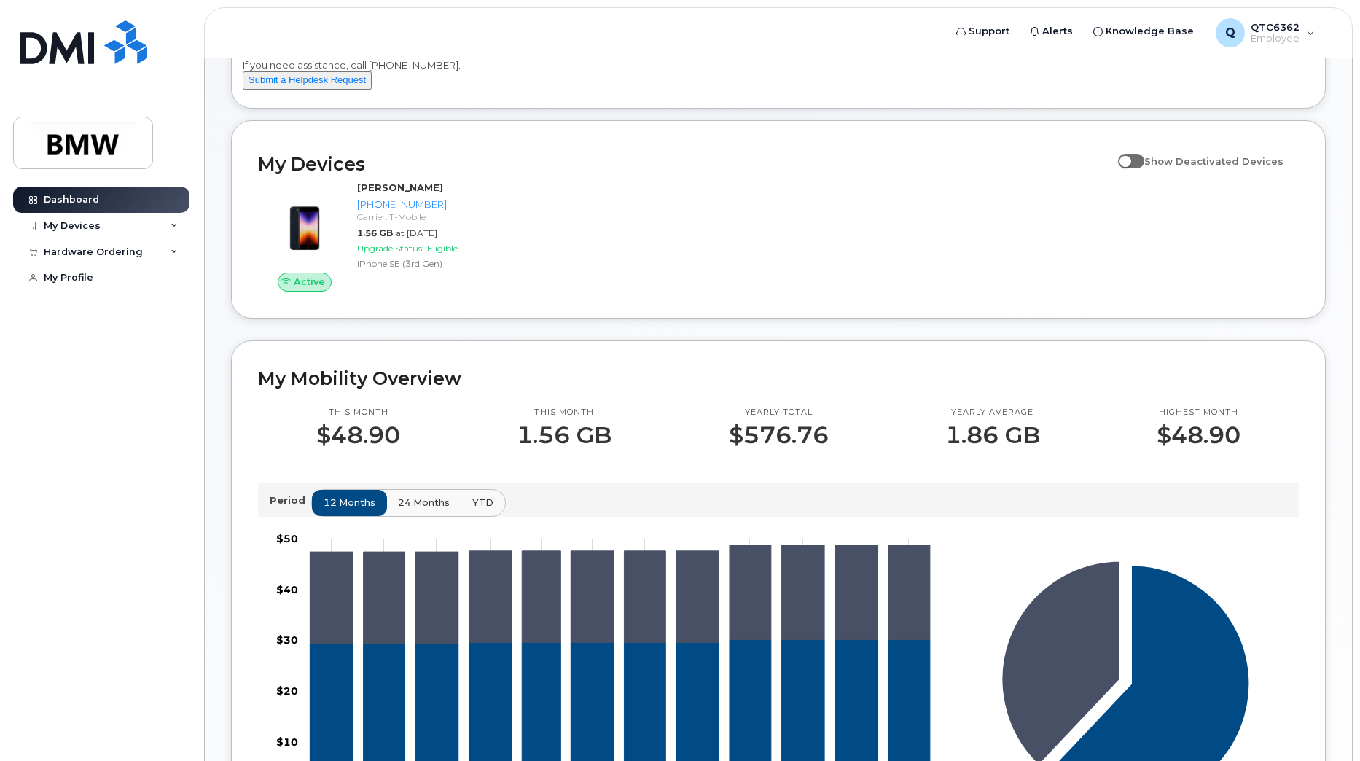
scroll to position [100, 0]
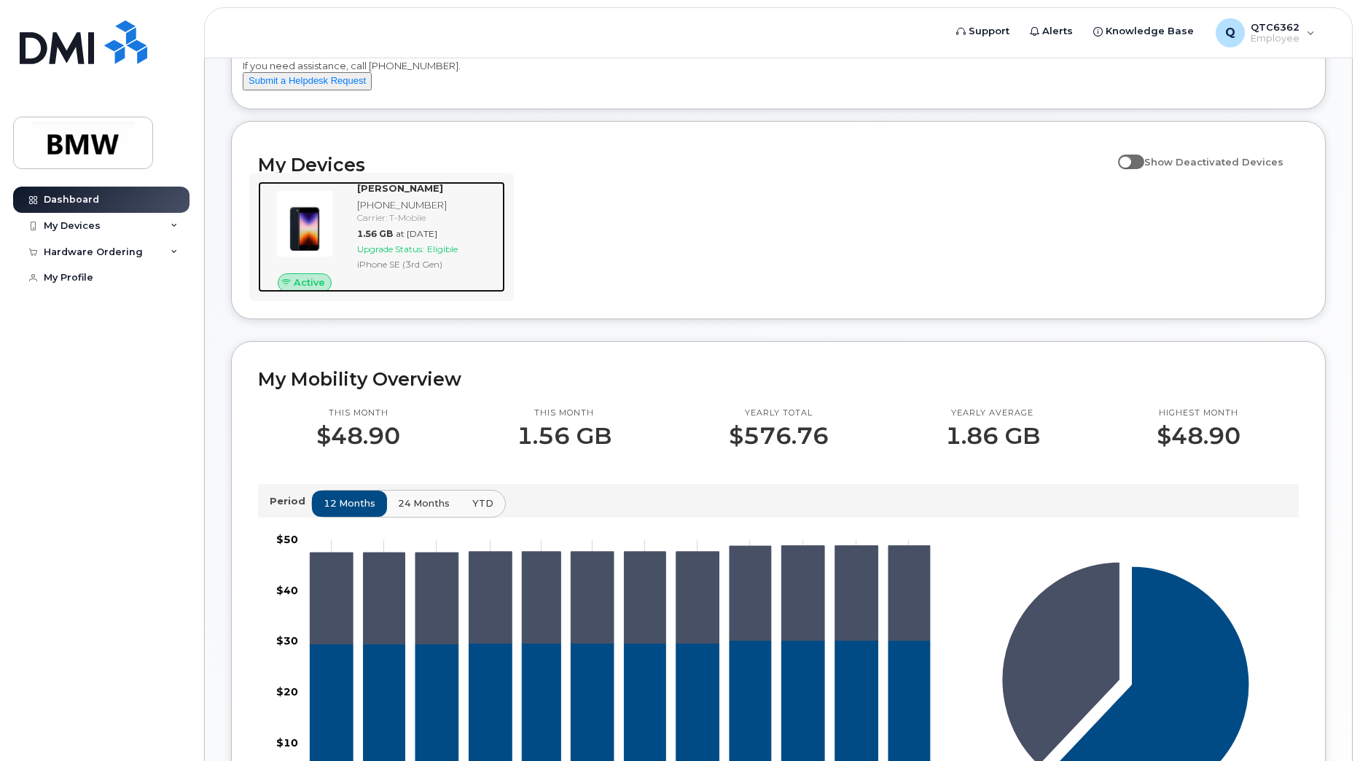
click at [409, 212] on div "[PHONE_NUMBER]" at bounding box center [428, 205] width 142 height 14
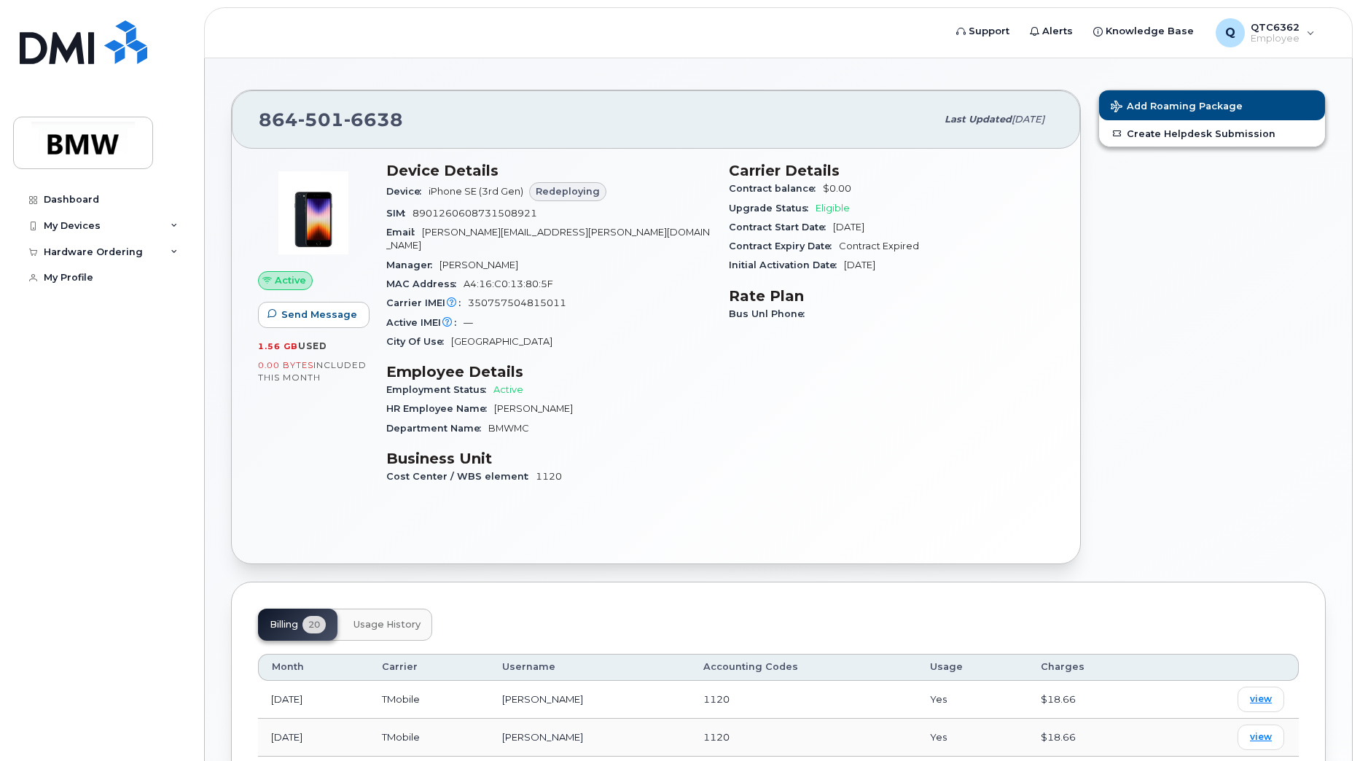
scroll to position [18, 0]
click at [178, 256] on div "Hardware Ordering" at bounding box center [101, 252] width 176 height 26
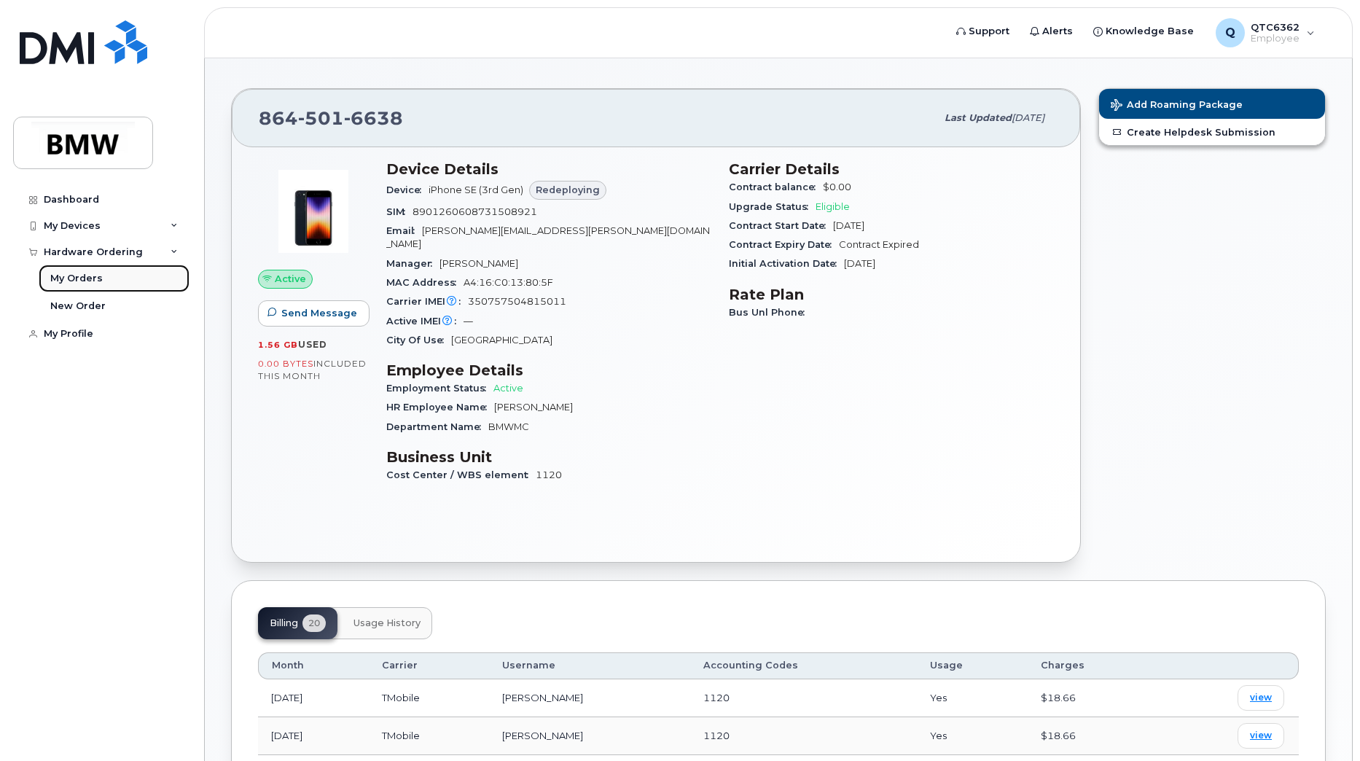
click at [126, 275] on link "My Orders" at bounding box center [114, 278] width 151 height 28
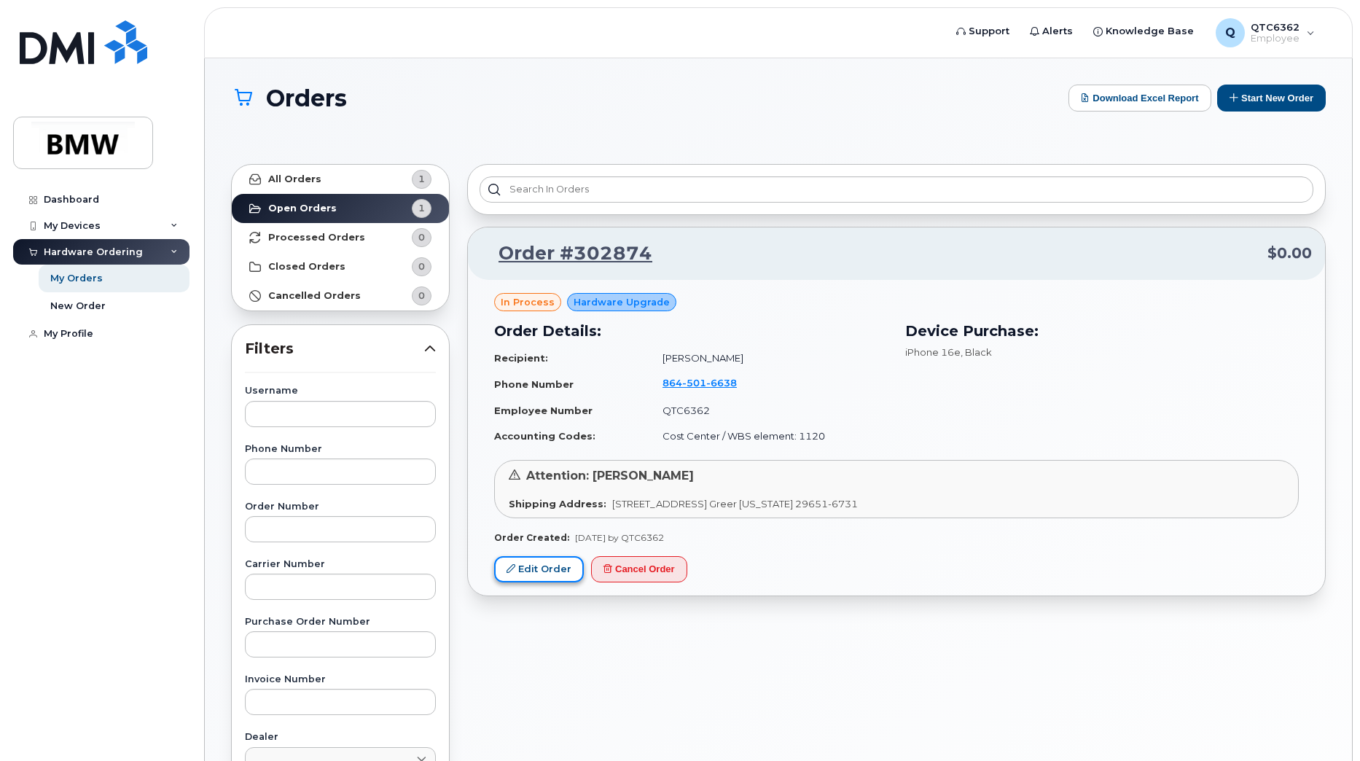
click at [546, 571] on link "Edit Order" at bounding box center [539, 569] width 90 height 27
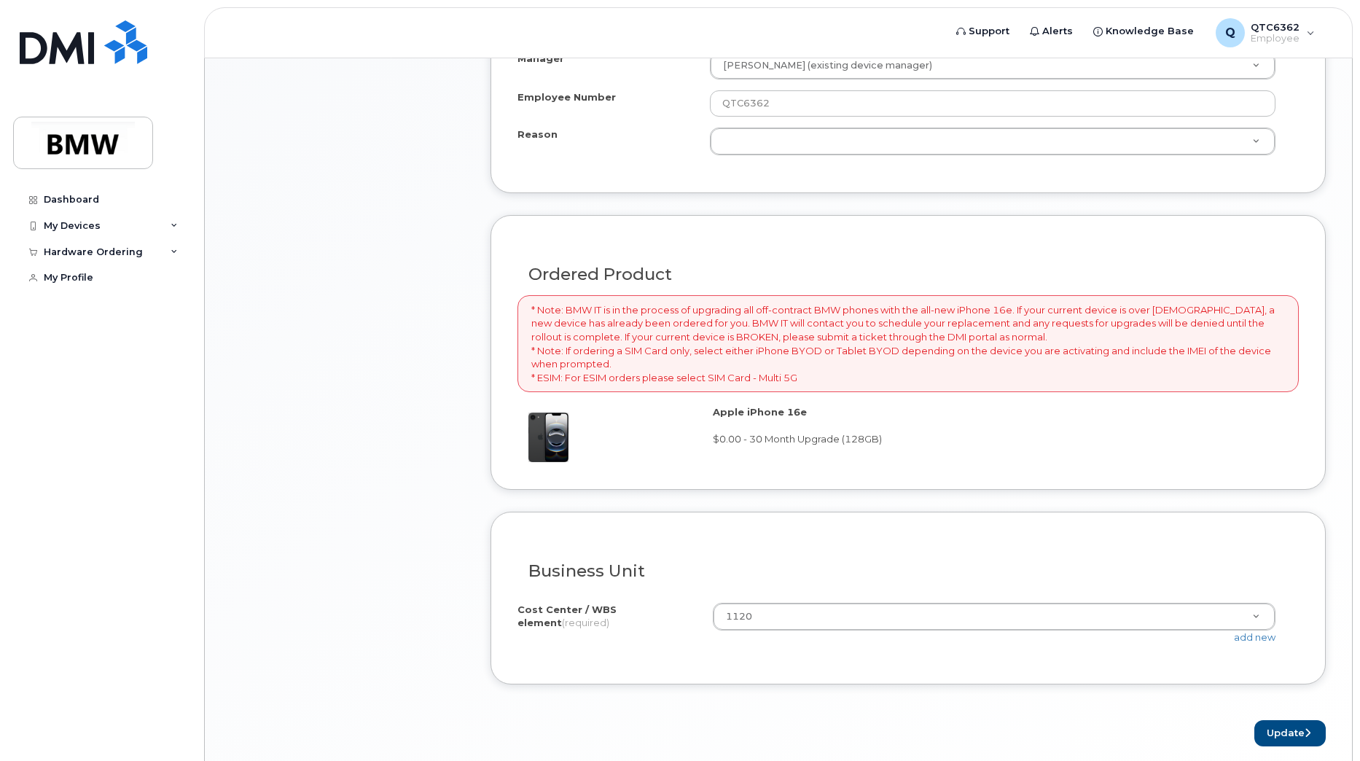
scroll to position [835, 0]
